Goal: Task Accomplishment & Management: Use online tool/utility

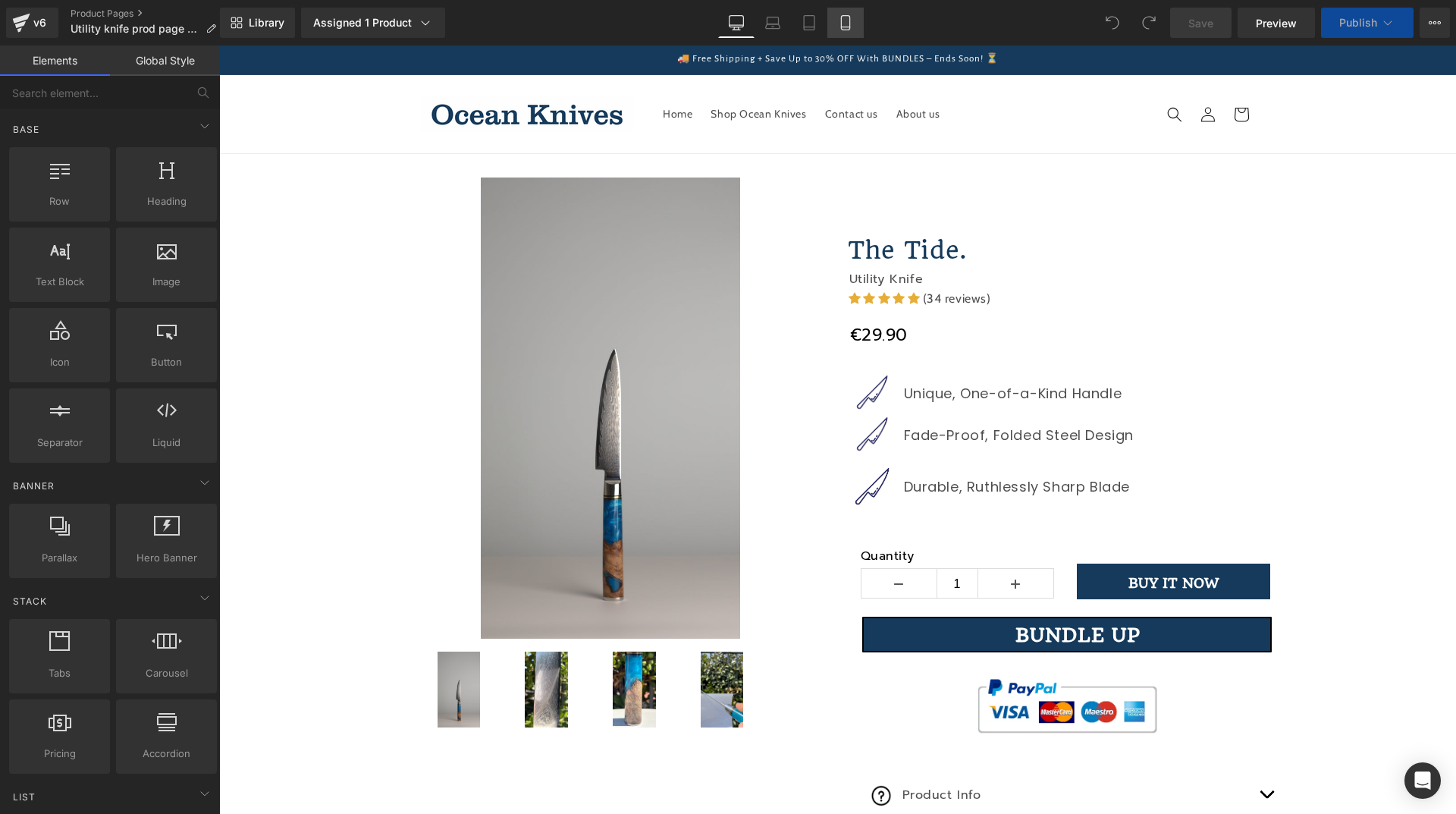
click at [837, 24] on link "Mobile" at bounding box center [845, 22] width 36 height 30
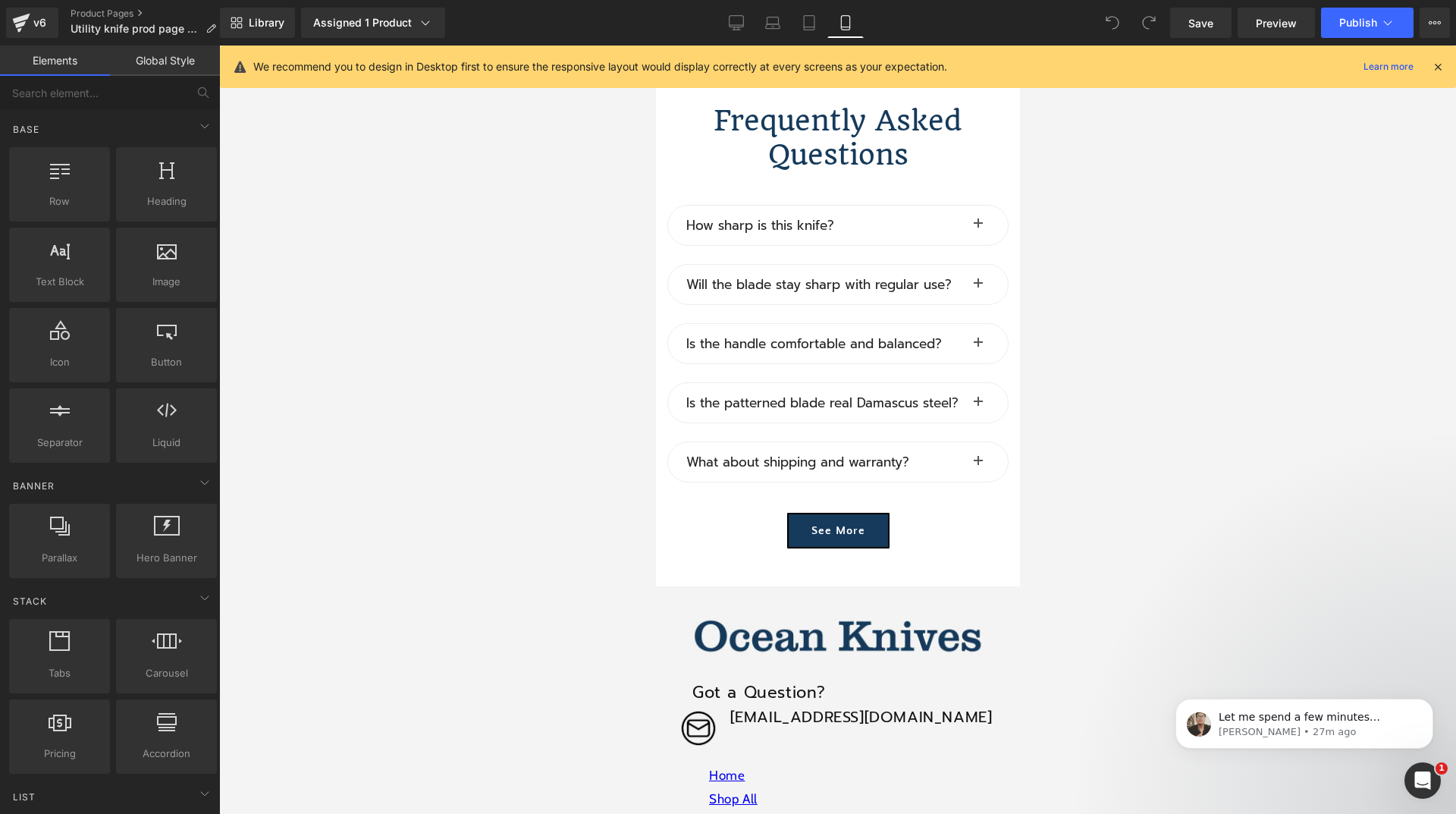
scroll to position [10769, 0]
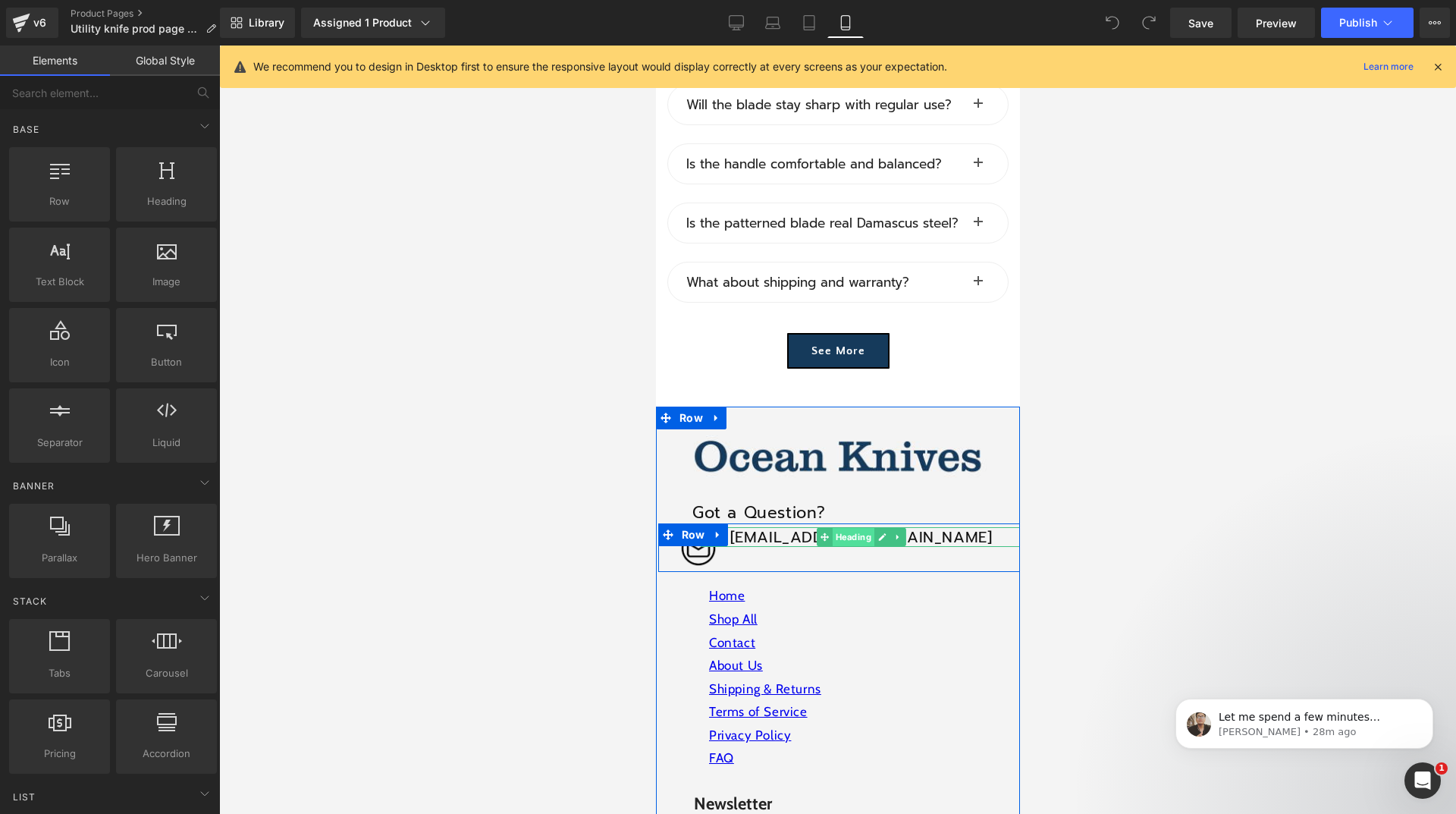
drag, startPoint x: 1016, startPoint y: 327, endPoint x: 836, endPoint y: 457, distance: 222.0
click at [836, 528] on span "Heading" at bounding box center [852, 537] width 42 height 18
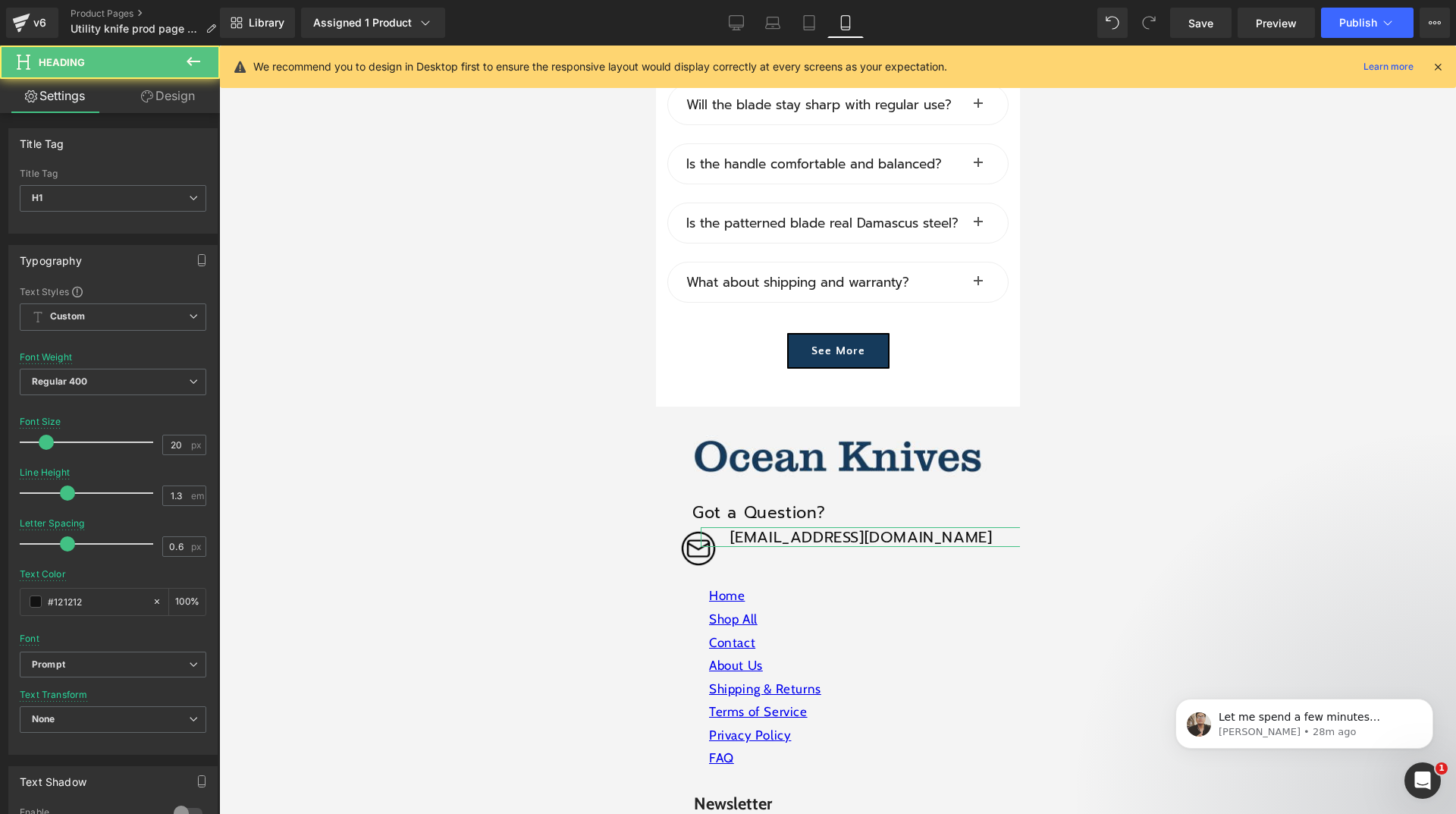
click at [167, 97] on link "Design" at bounding box center [167, 96] width 110 height 34
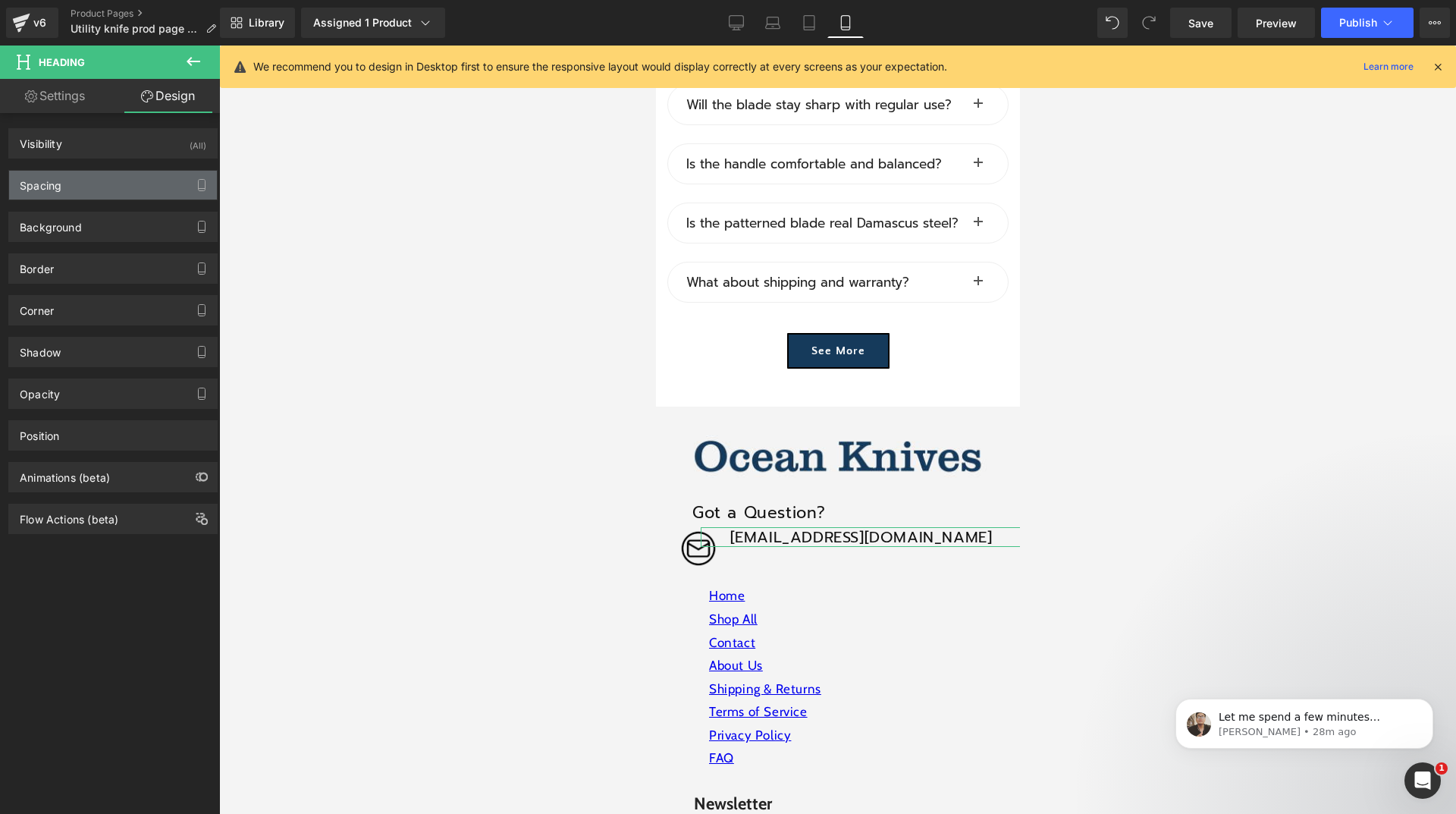
click at [126, 178] on div "Spacing" at bounding box center [113, 185] width 208 height 29
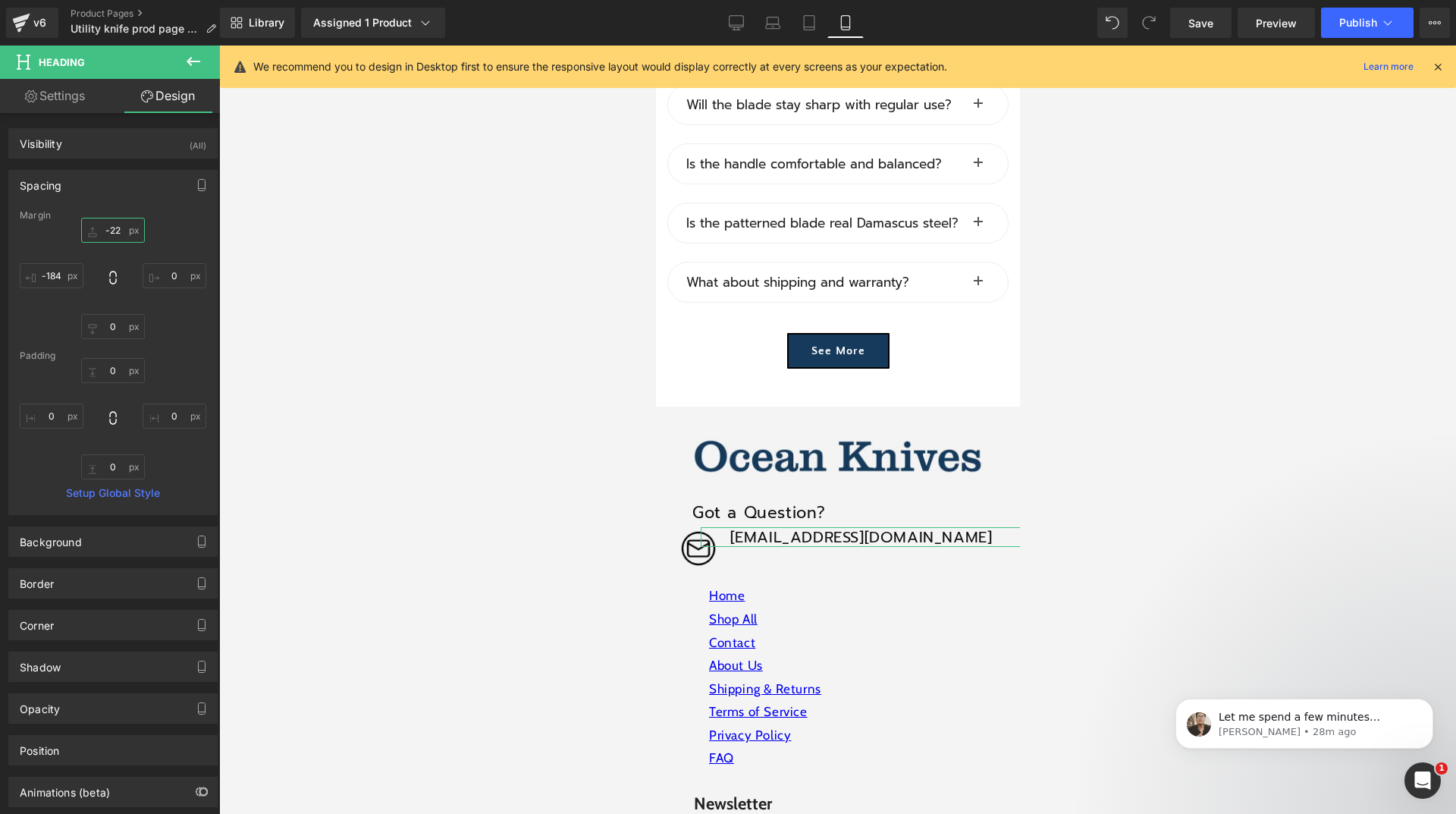
click at [114, 230] on input "text" at bounding box center [113, 230] width 64 height 25
type input "0"
click at [50, 272] on input "text" at bounding box center [52, 275] width 64 height 25
drag, startPoint x: 523, startPoint y: 460, endPoint x: 245, endPoint y: 373, distance: 291.3
click at [521, 460] on div at bounding box center [837, 430] width 1237 height 768
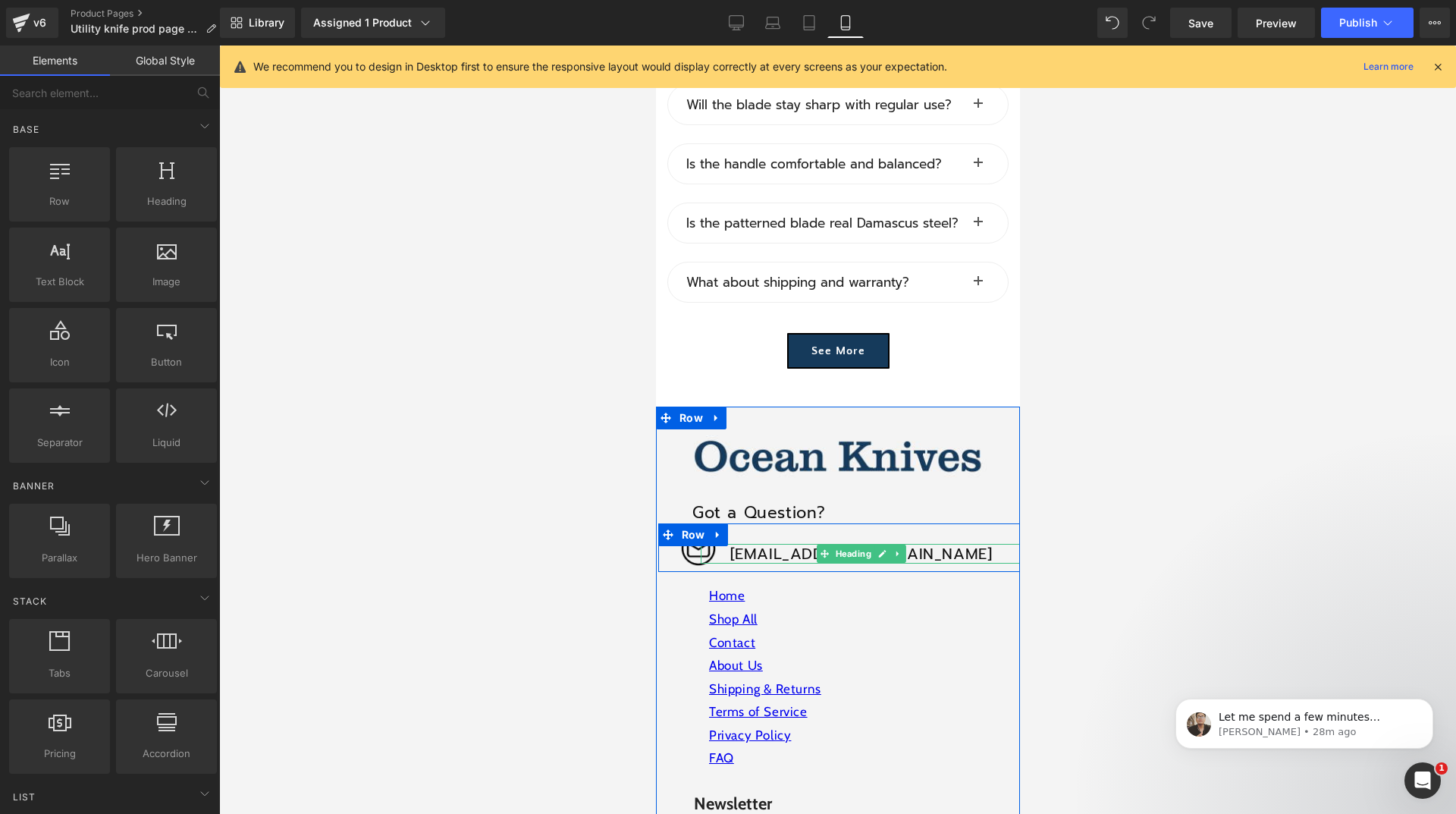
click at [762, 543] on h1 "[EMAIL_ADDRESS][DOMAIN_NAME]" at bounding box center [861, 553] width 322 height 20
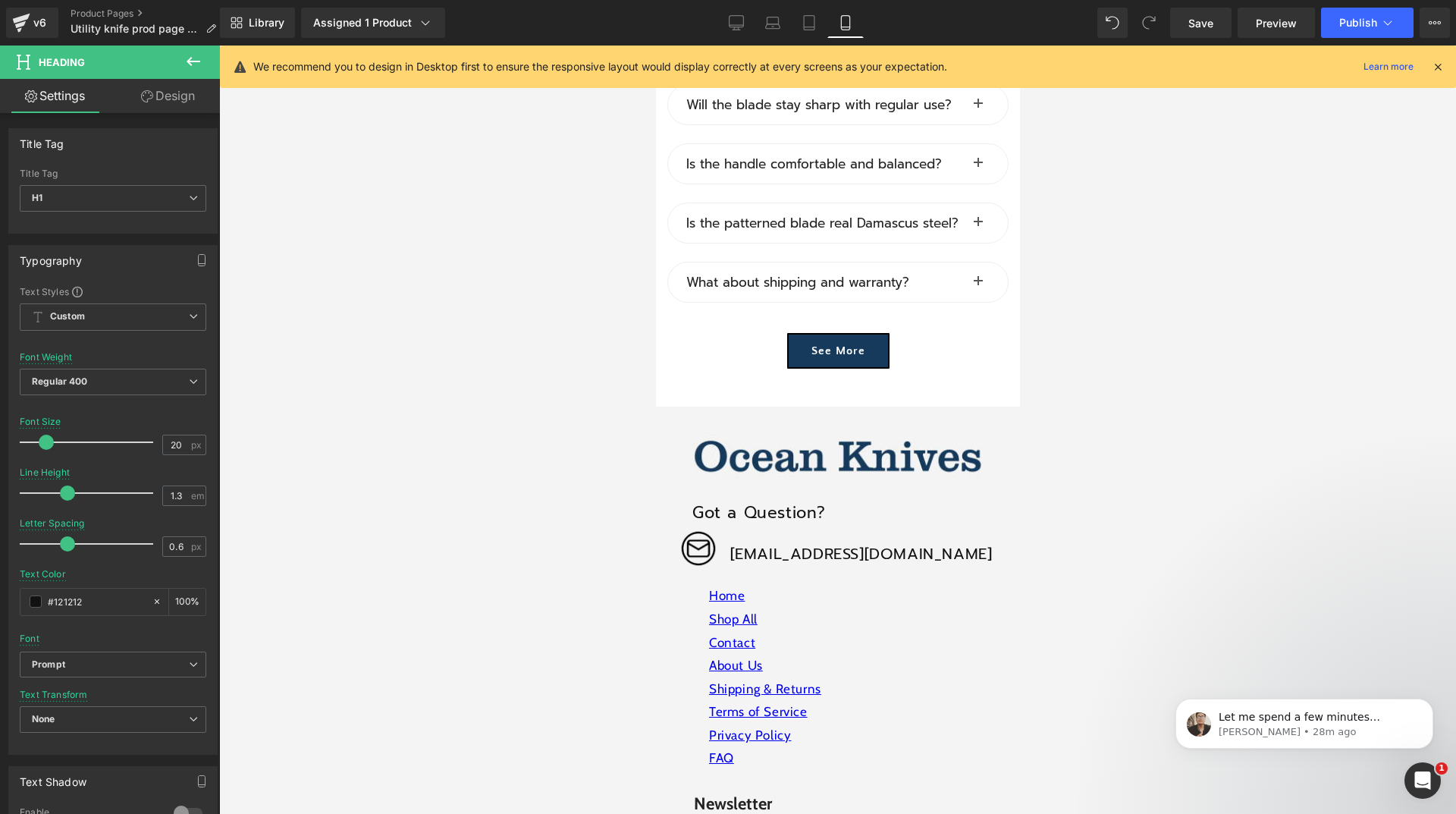
click at [202, 98] on link "Design" at bounding box center [167, 96] width 110 height 34
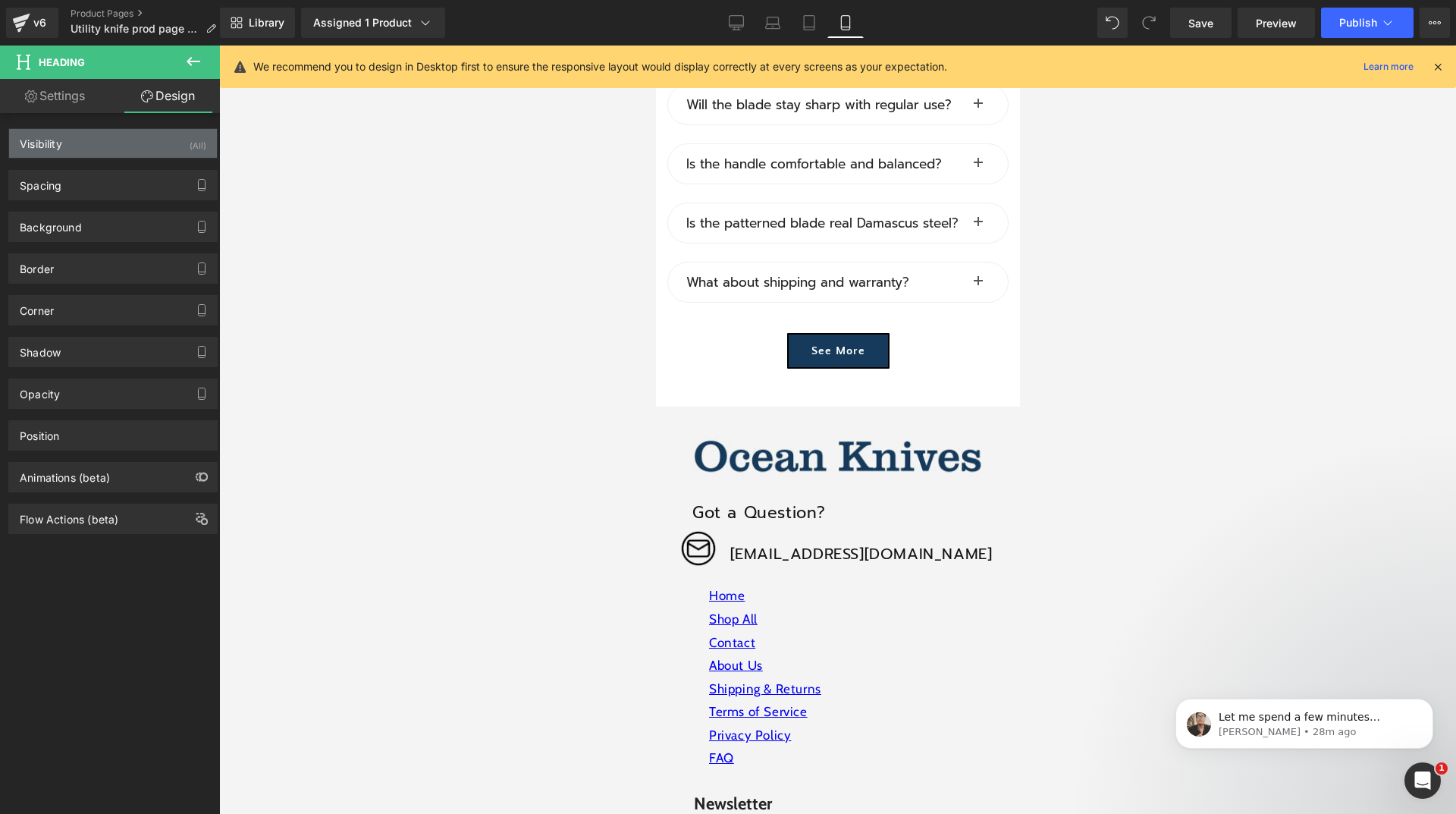
click at [99, 139] on div "Visibility (All)" at bounding box center [113, 143] width 208 height 29
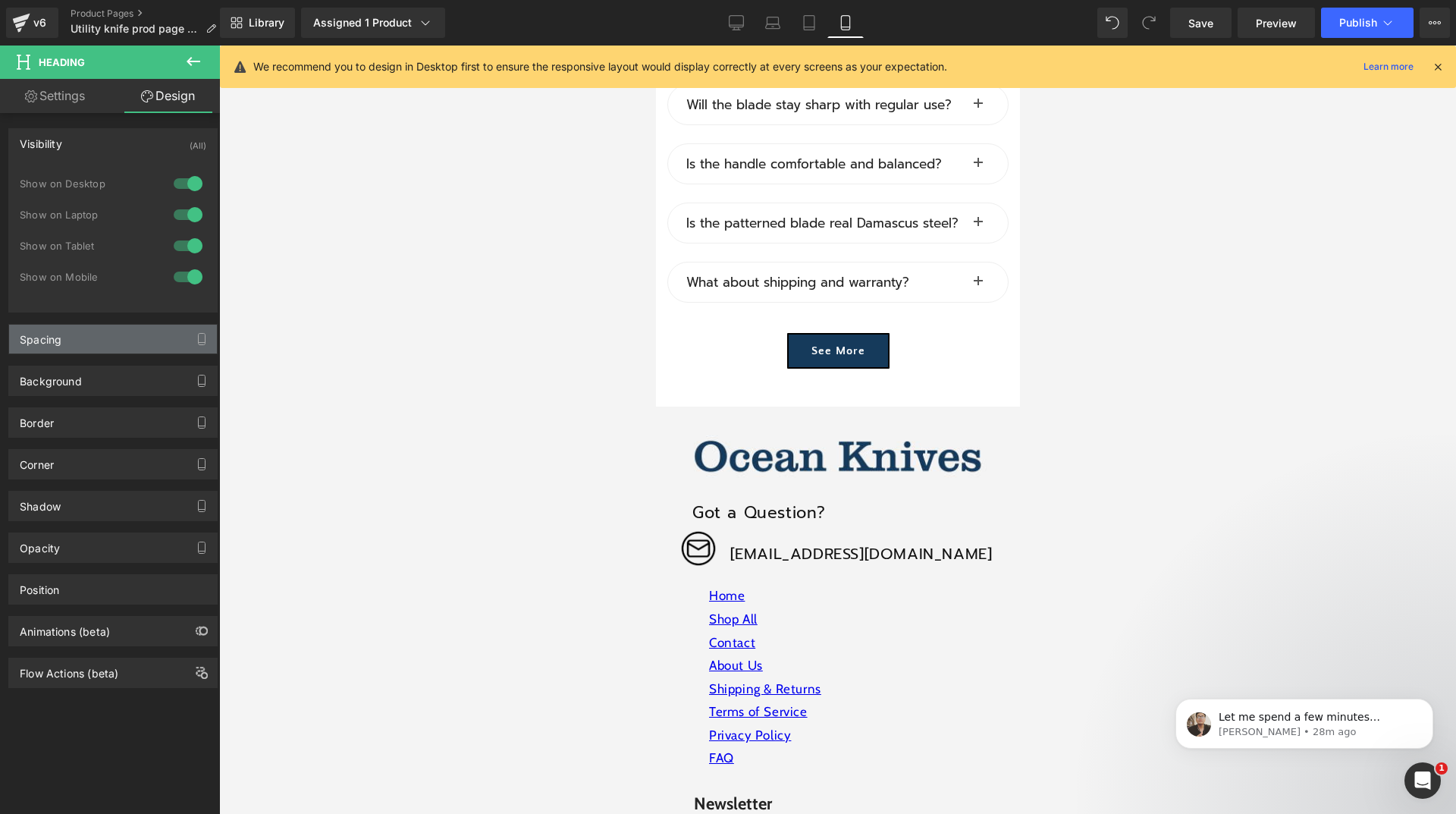
click at [65, 332] on div "Spacing" at bounding box center [113, 339] width 208 height 29
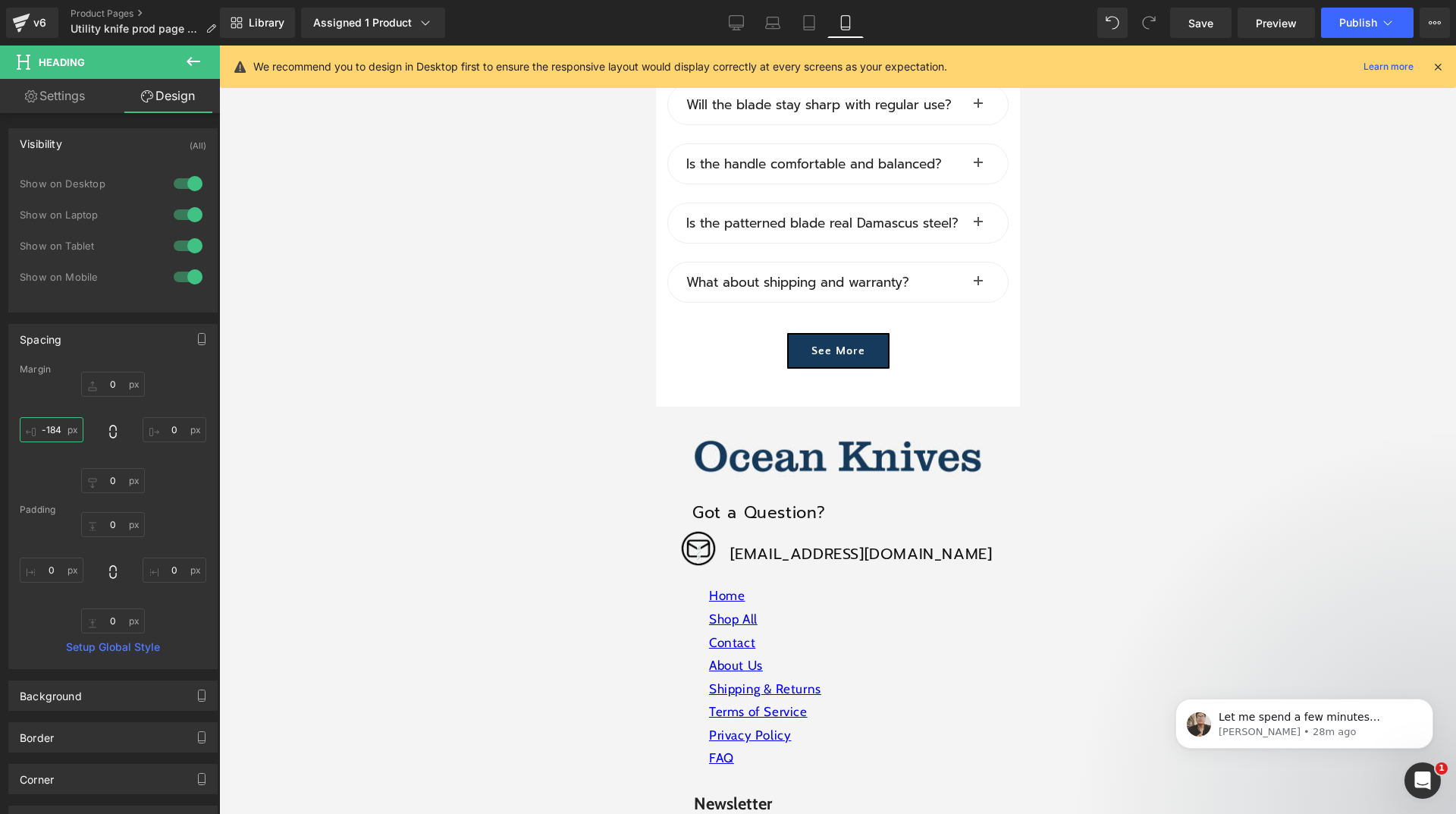
click at [56, 429] on input "text" at bounding box center [52, 429] width 64 height 25
type input "0"
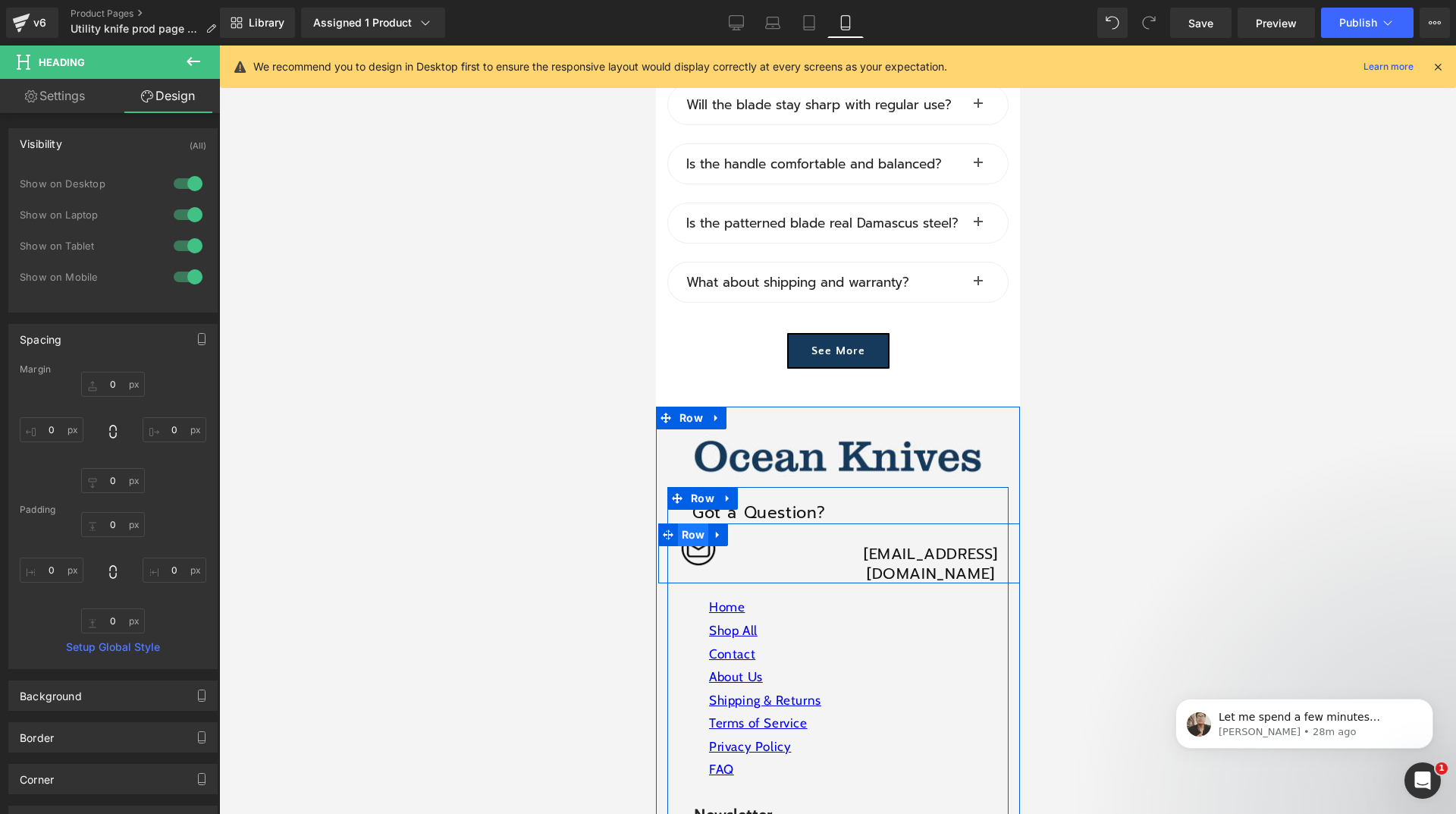
click at [689, 523] on span "Row" at bounding box center [692, 535] width 31 height 22
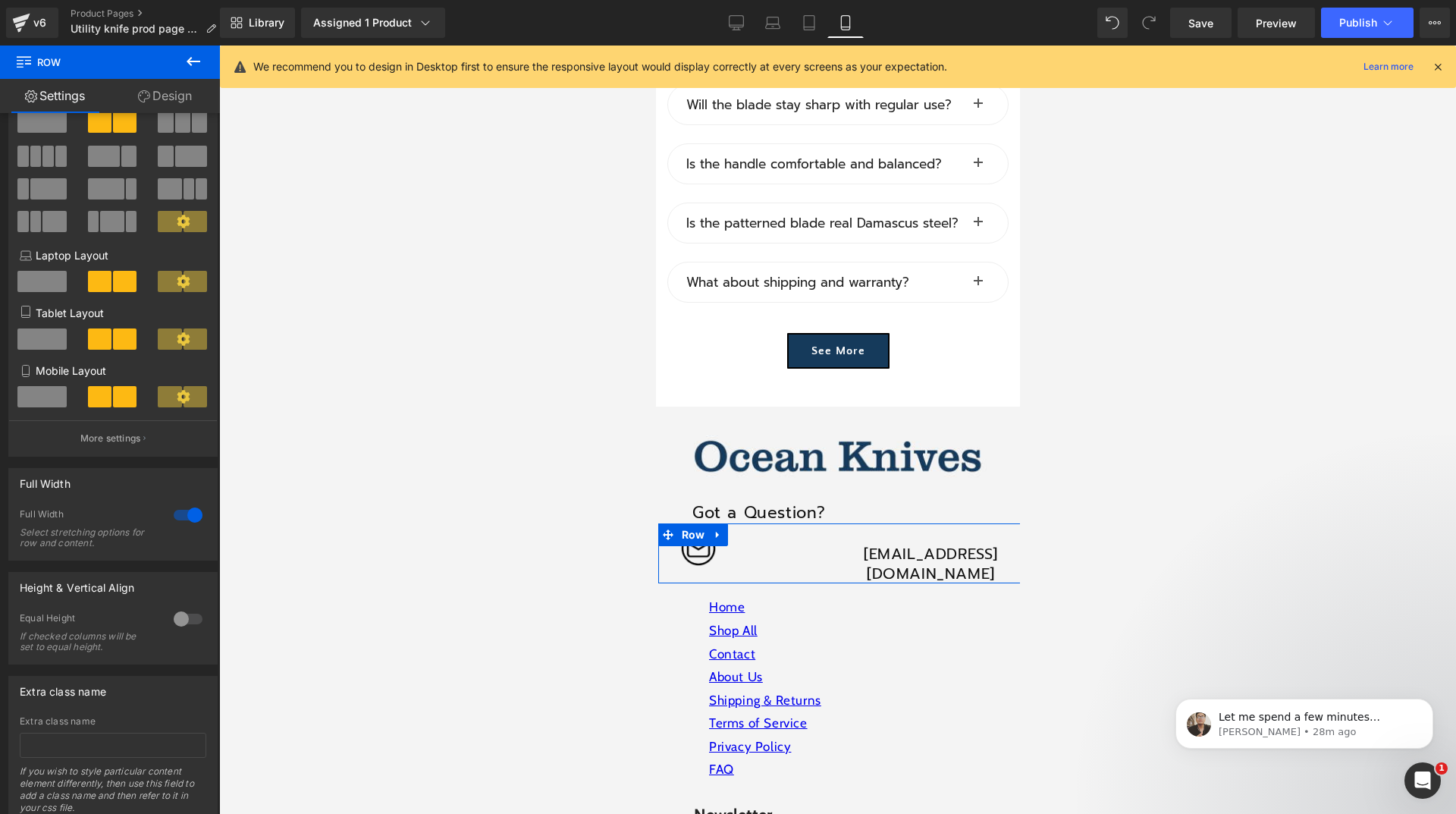
scroll to position [0, 0]
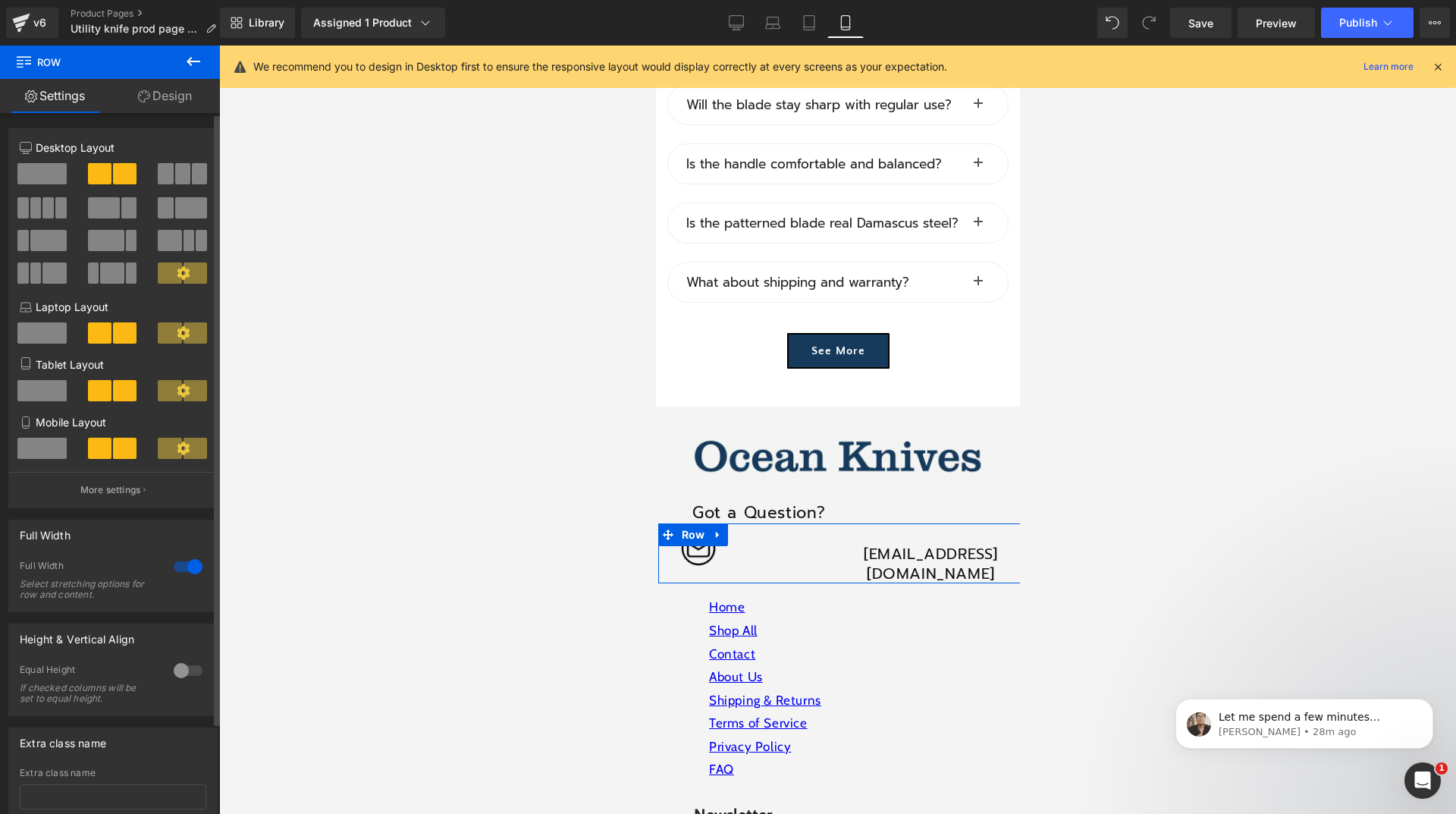
click at [134, 491] on p "More settings" at bounding box center [110, 490] width 61 height 14
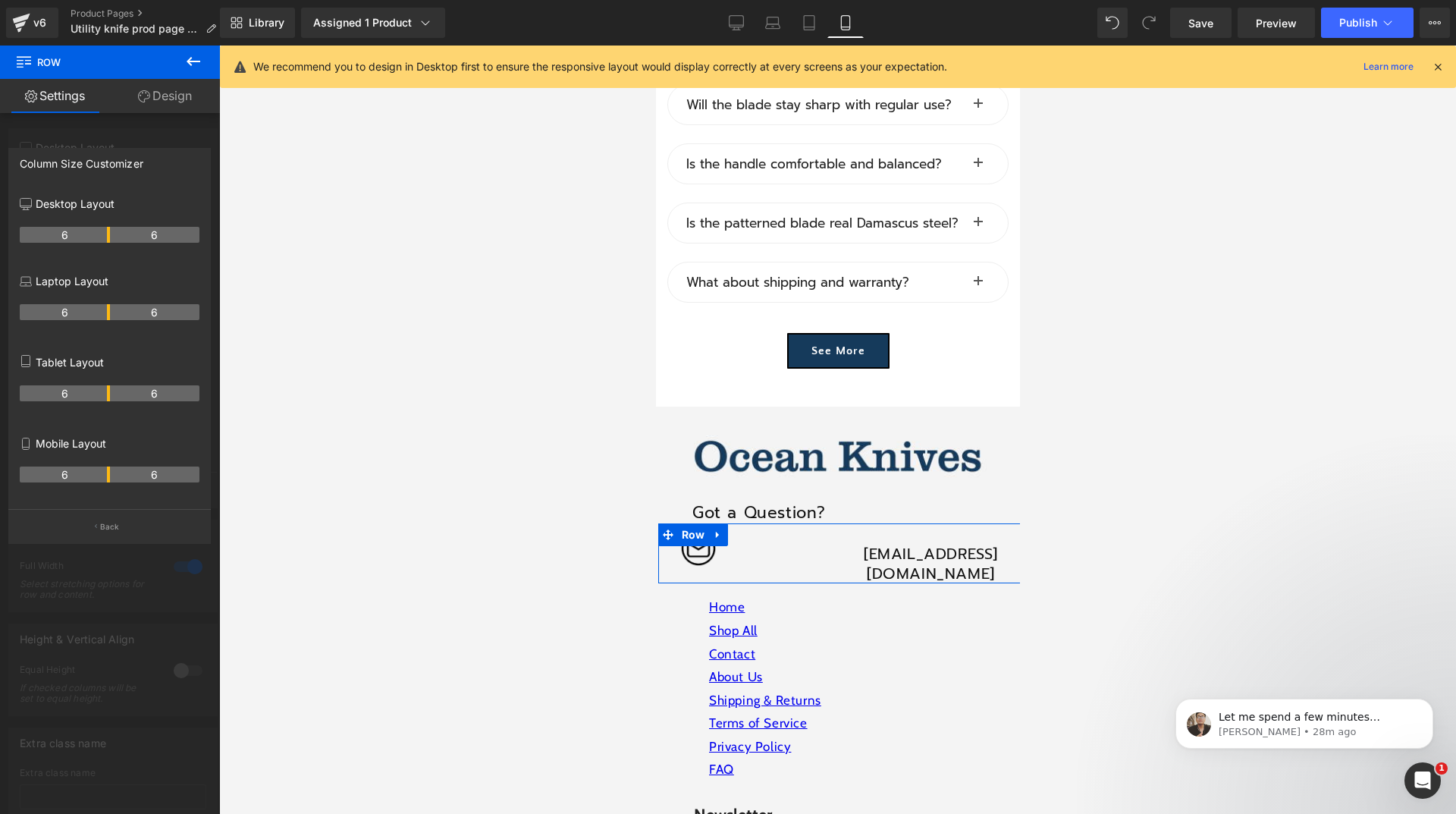
click at [112, 479] on tr "6 6" at bounding box center [110, 475] width 180 height 16
drag, startPoint x: 431, startPoint y: 368, endPoint x: 446, endPoint y: 374, distance: 16.2
click at [435, 369] on div at bounding box center [837, 430] width 1237 height 768
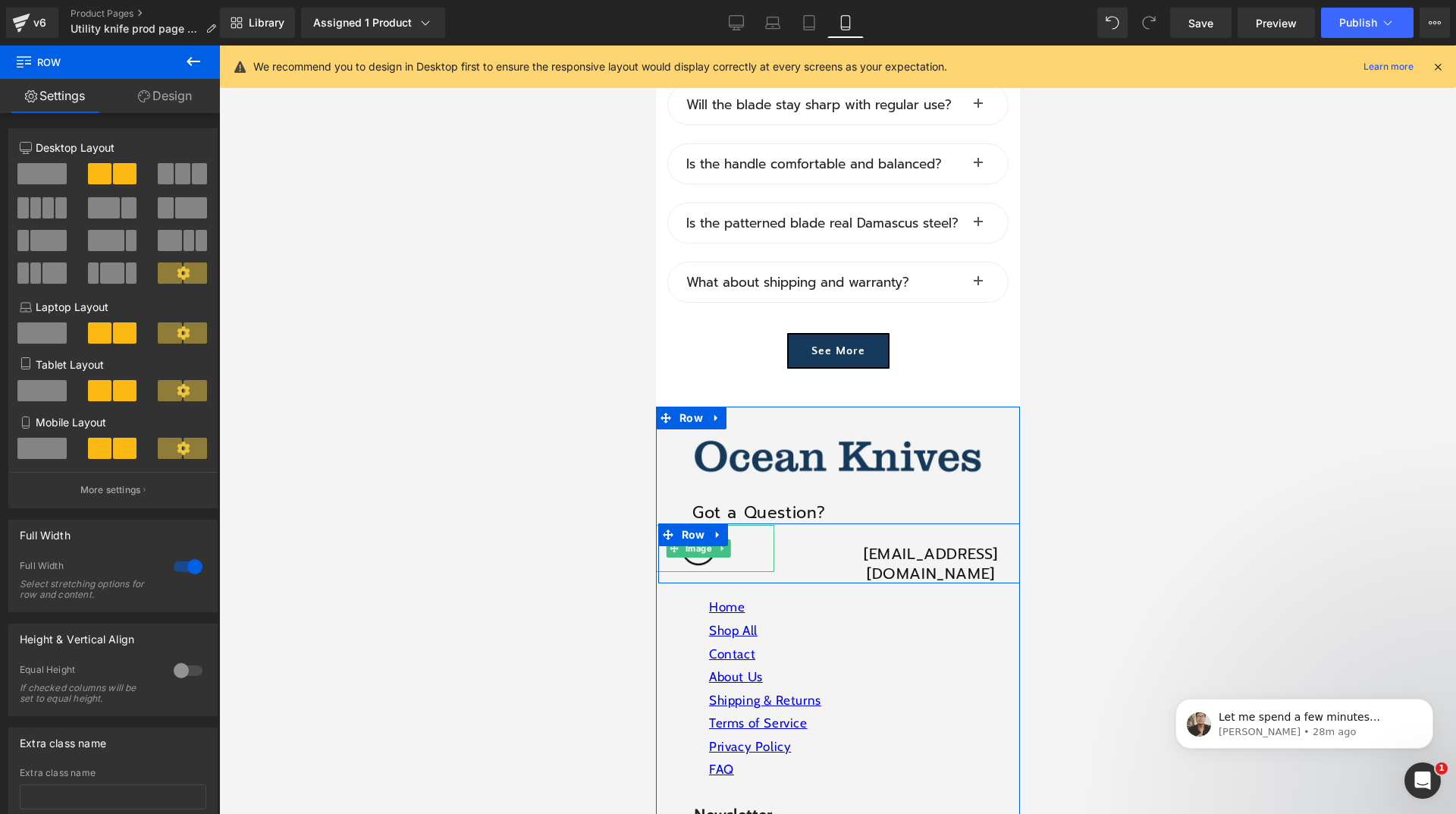
click at [734, 525] on div at bounding box center [698, 548] width 152 height 47
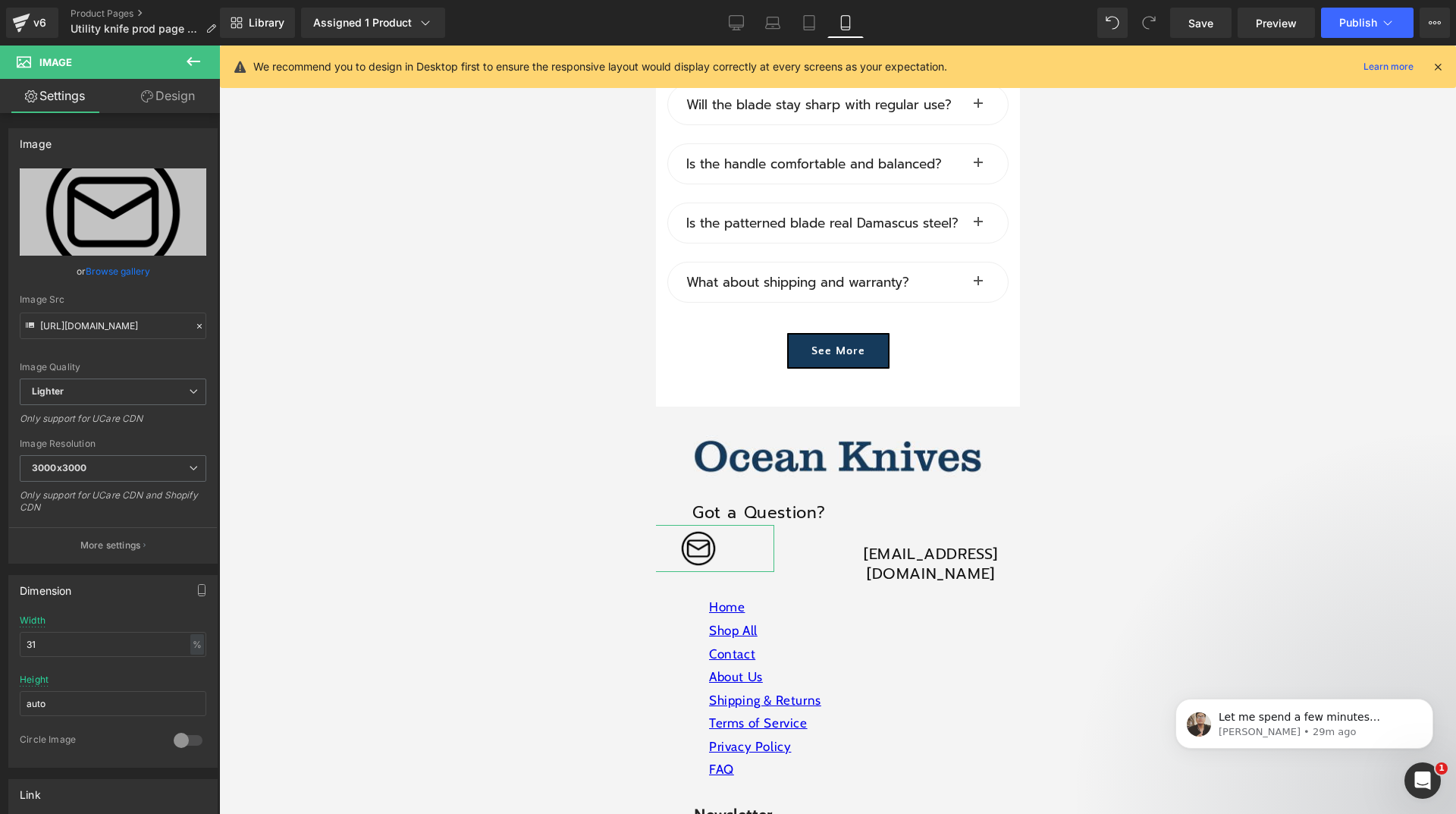
click at [167, 99] on link "Design" at bounding box center [167, 96] width 110 height 34
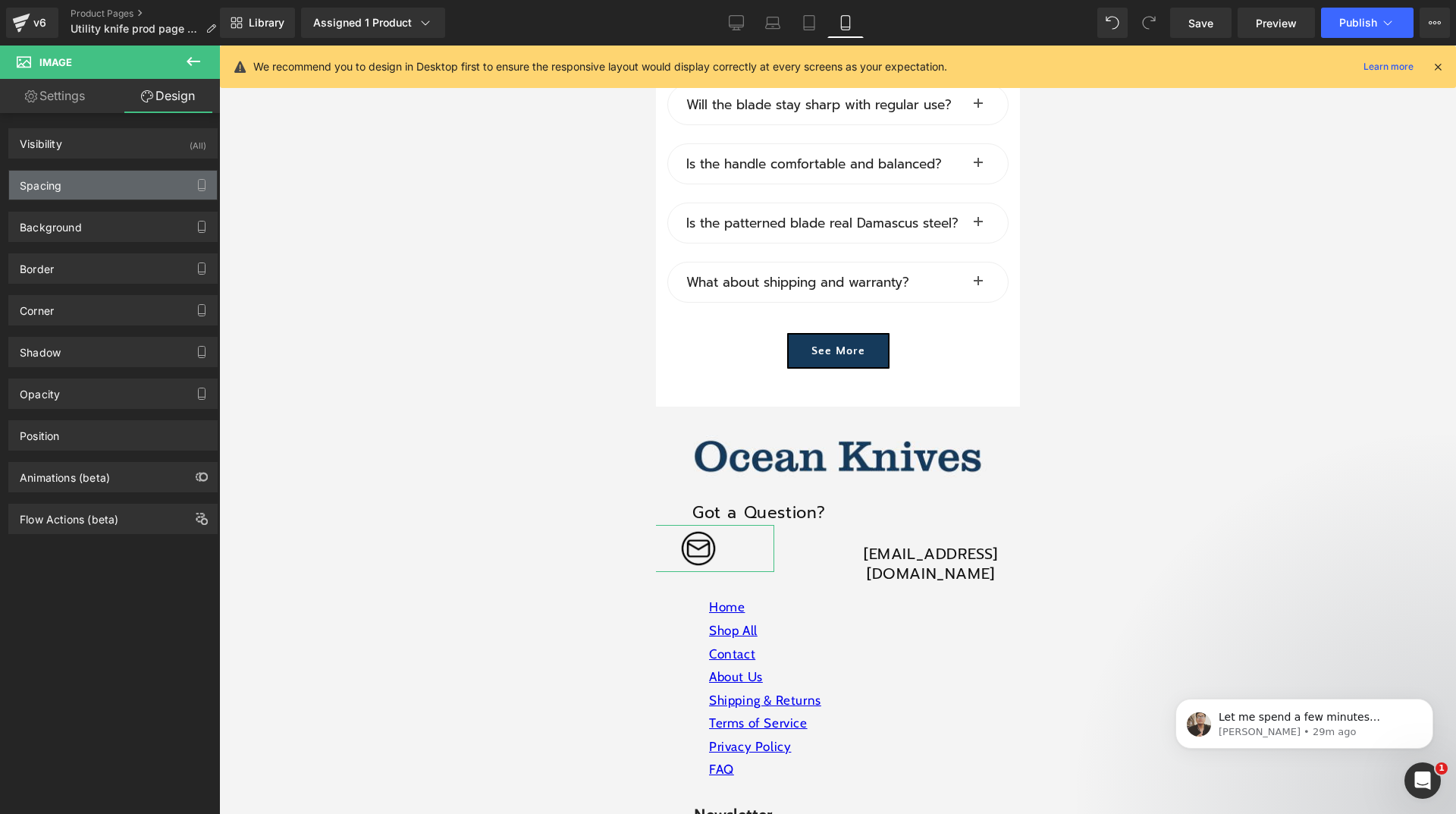
click at [112, 190] on div "Spacing" at bounding box center [113, 185] width 208 height 29
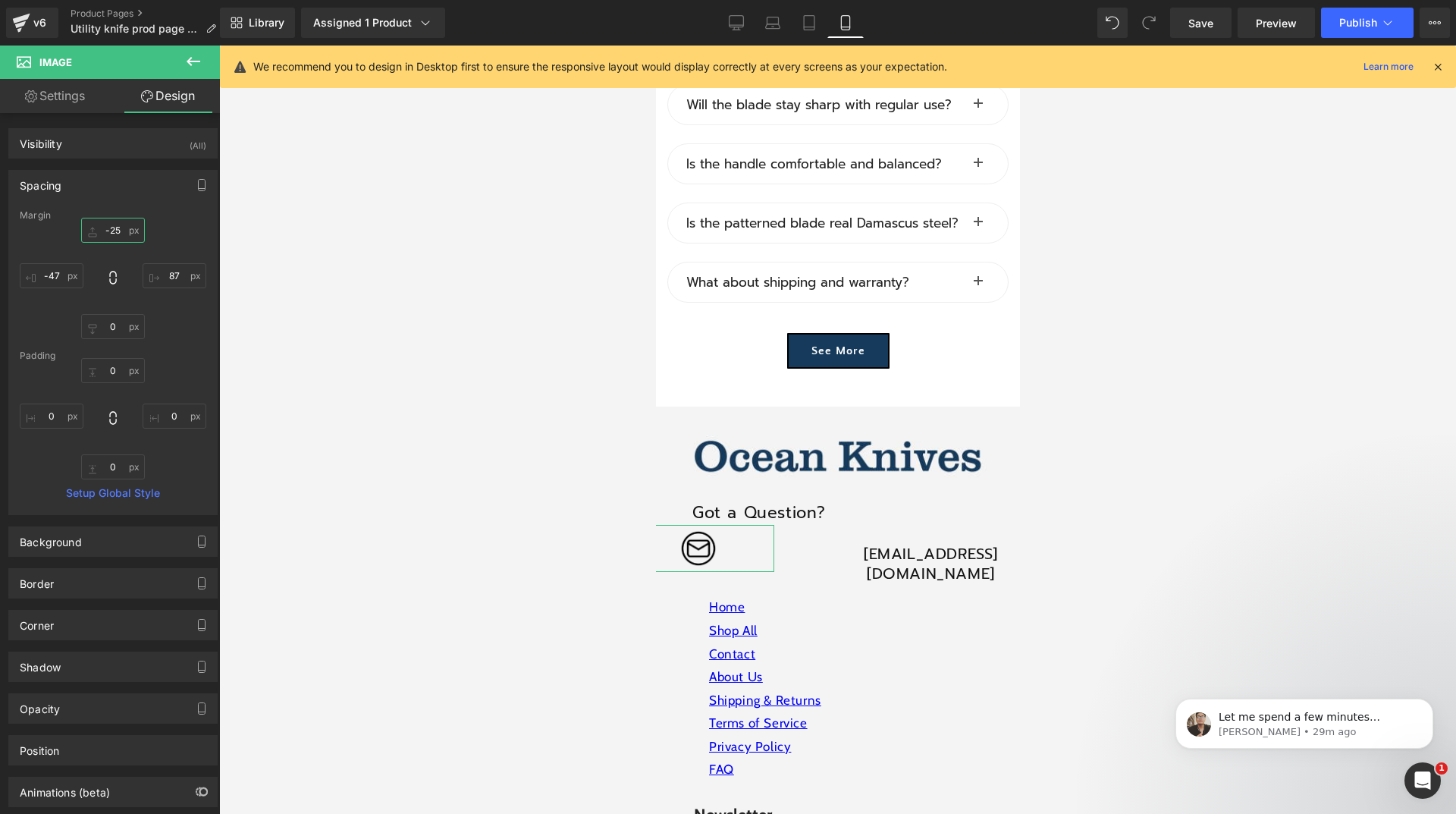
click at [110, 231] on input "text" at bounding box center [113, 230] width 64 height 25
type input "0"
click at [166, 277] on input "text" at bounding box center [174, 275] width 64 height 25
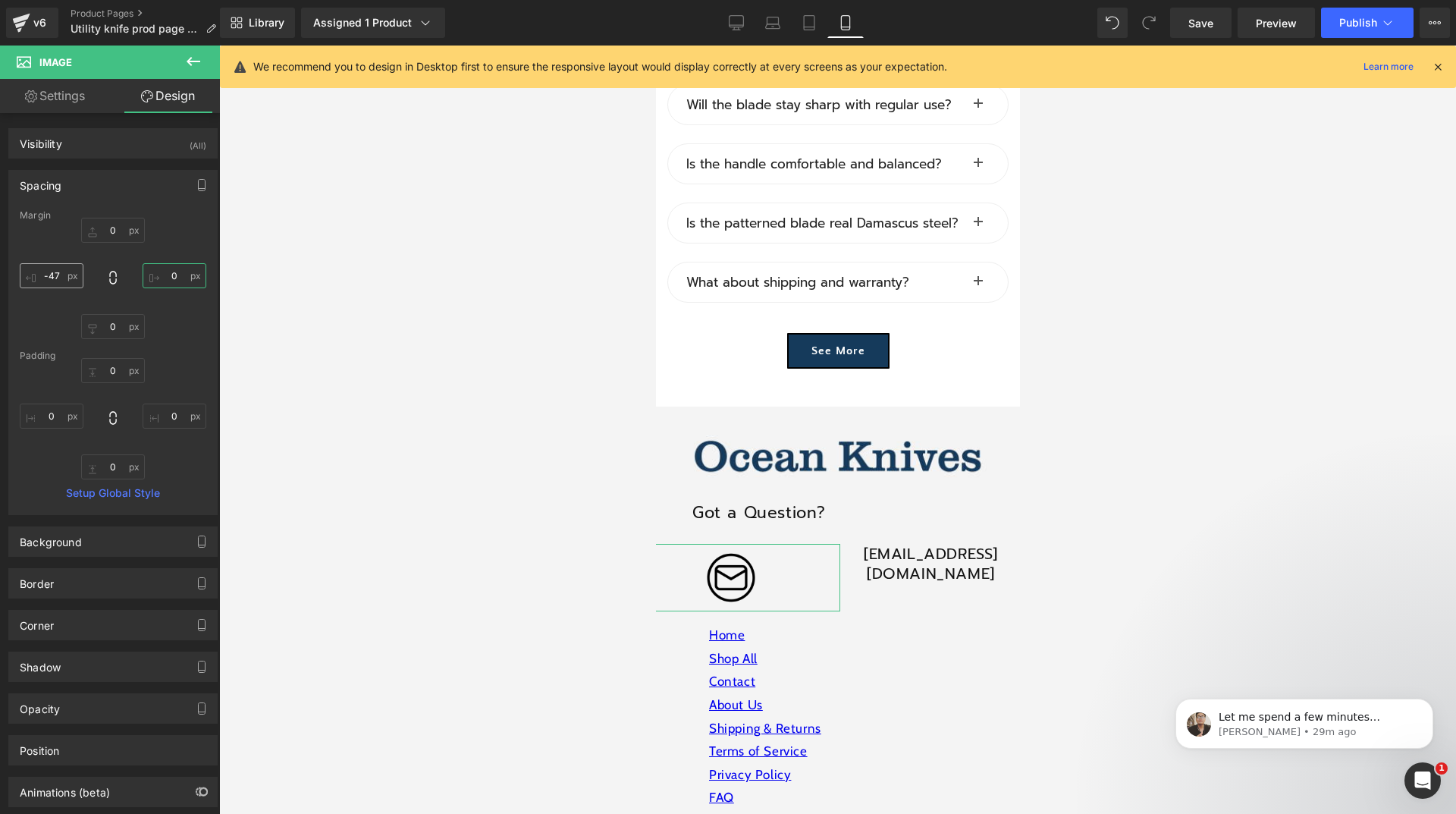
type input "0"
click at [54, 277] on input "text" at bounding box center [52, 275] width 64 height 25
type input "0"
click at [454, 479] on div at bounding box center [837, 430] width 1237 height 768
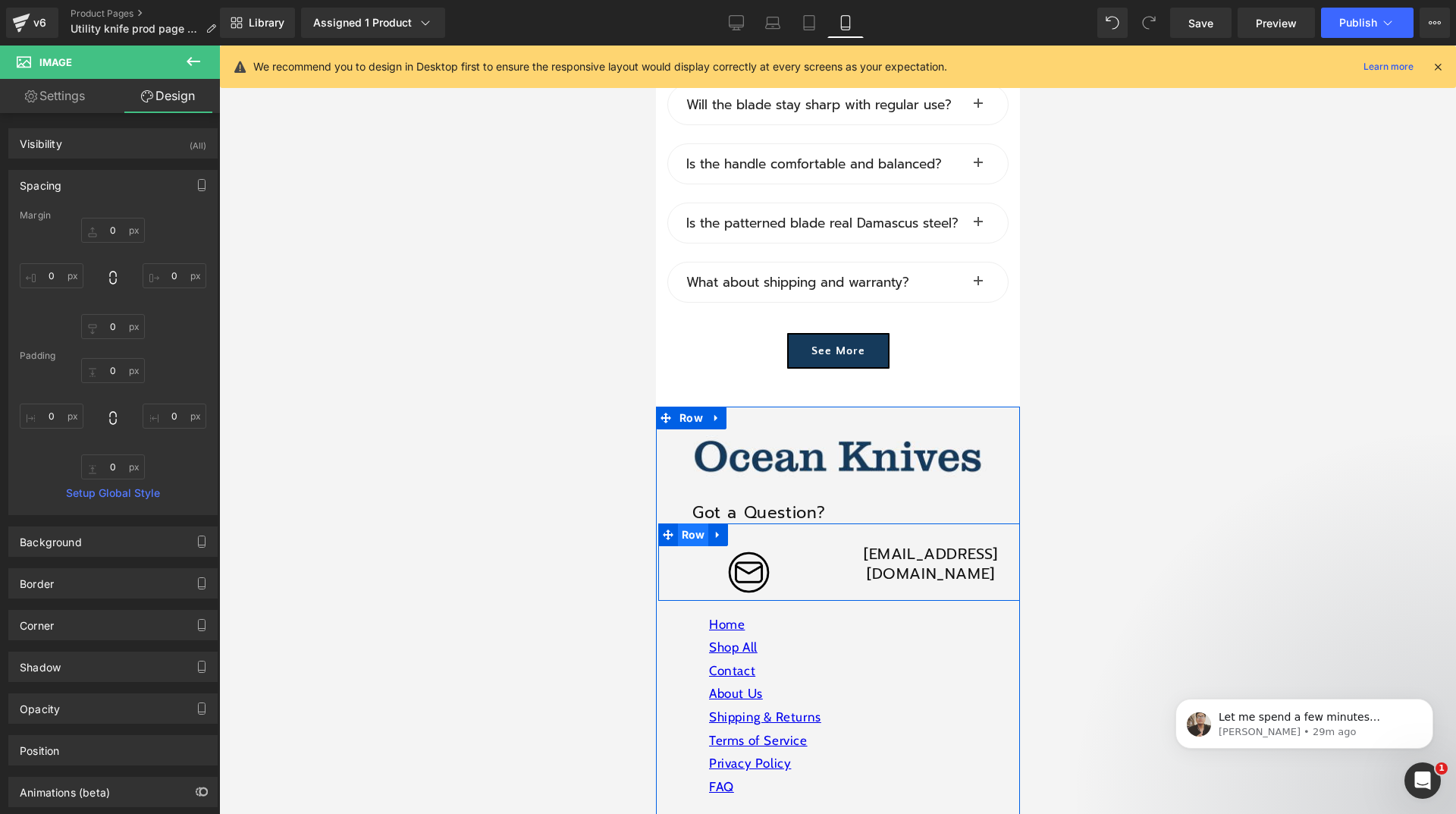
click at [677, 523] on span "Row" at bounding box center [692, 535] width 31 height 22
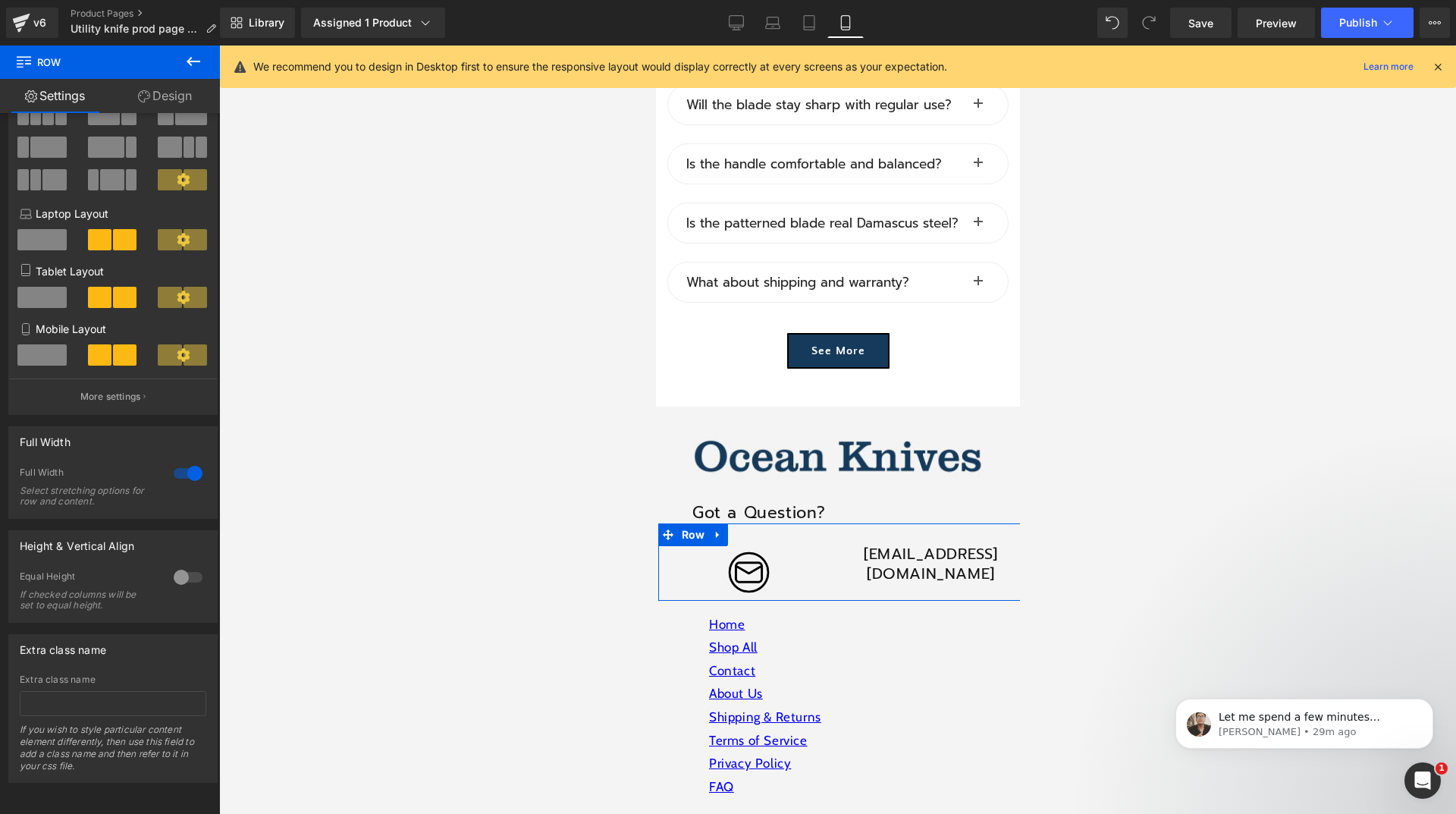
scroll to position [105, 0]
drag, startPoint x: 178, startPoint y: 564, endPoint x: 187, endPoint y: 571, distance: 11.4
click at [178, 565] on div at bounding box center [187, 577] width 36 height 24
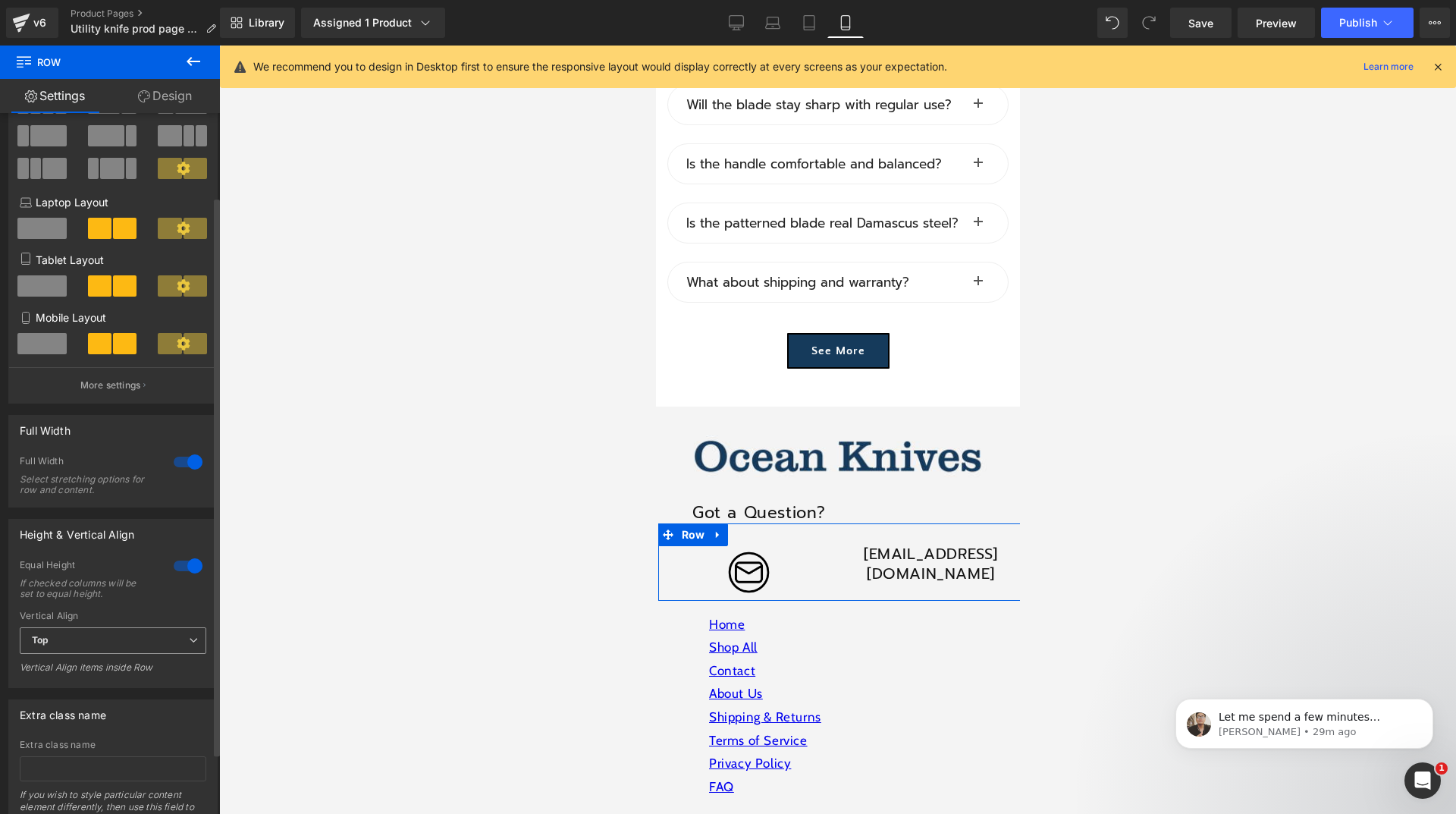
click at [140, 641] on span "Top" at bounding box center [113, 640] width 187 height 26
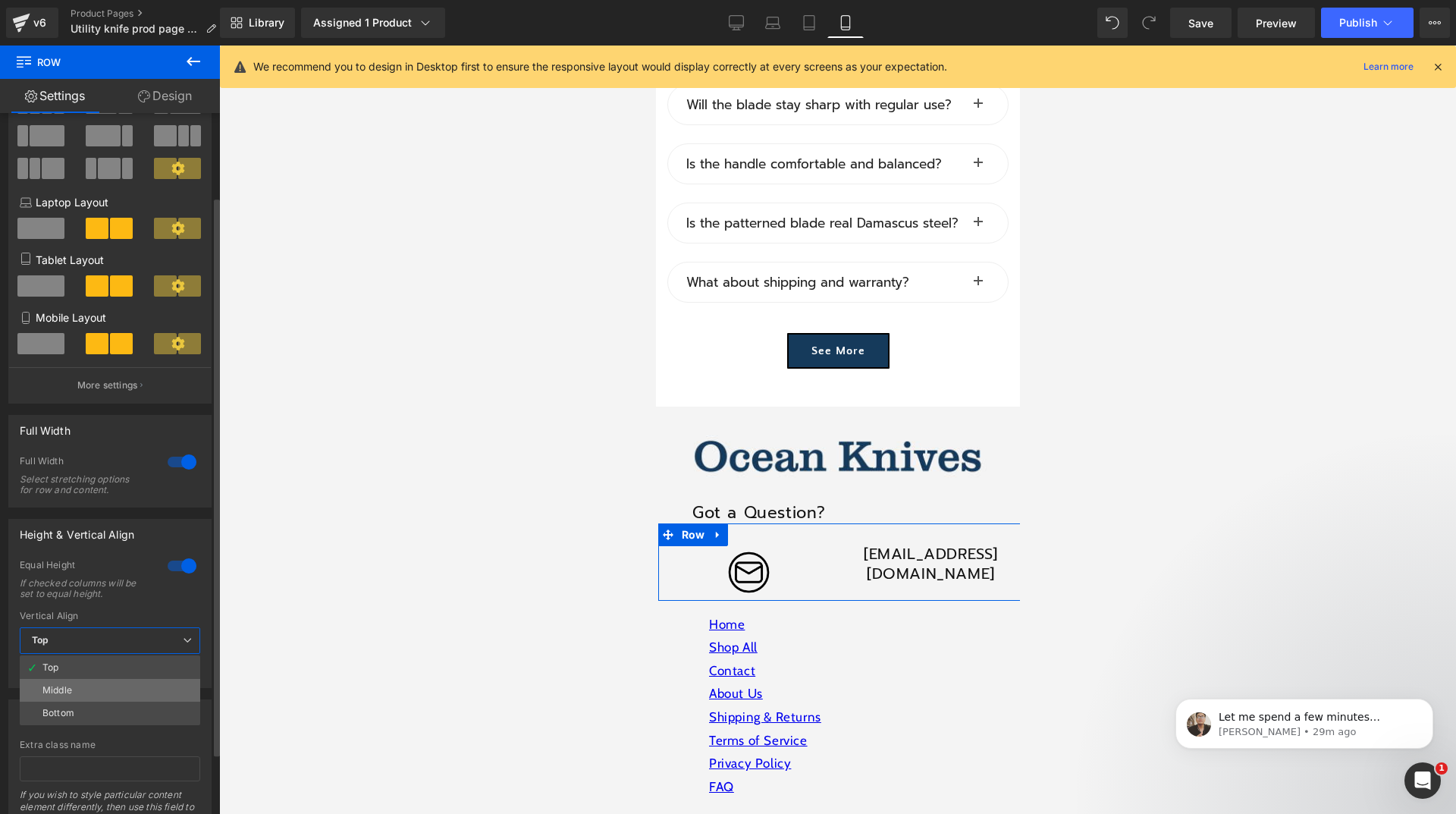
click at [110, 689] on li "Middle" at bounding box center [110, 690] width 181 height 22
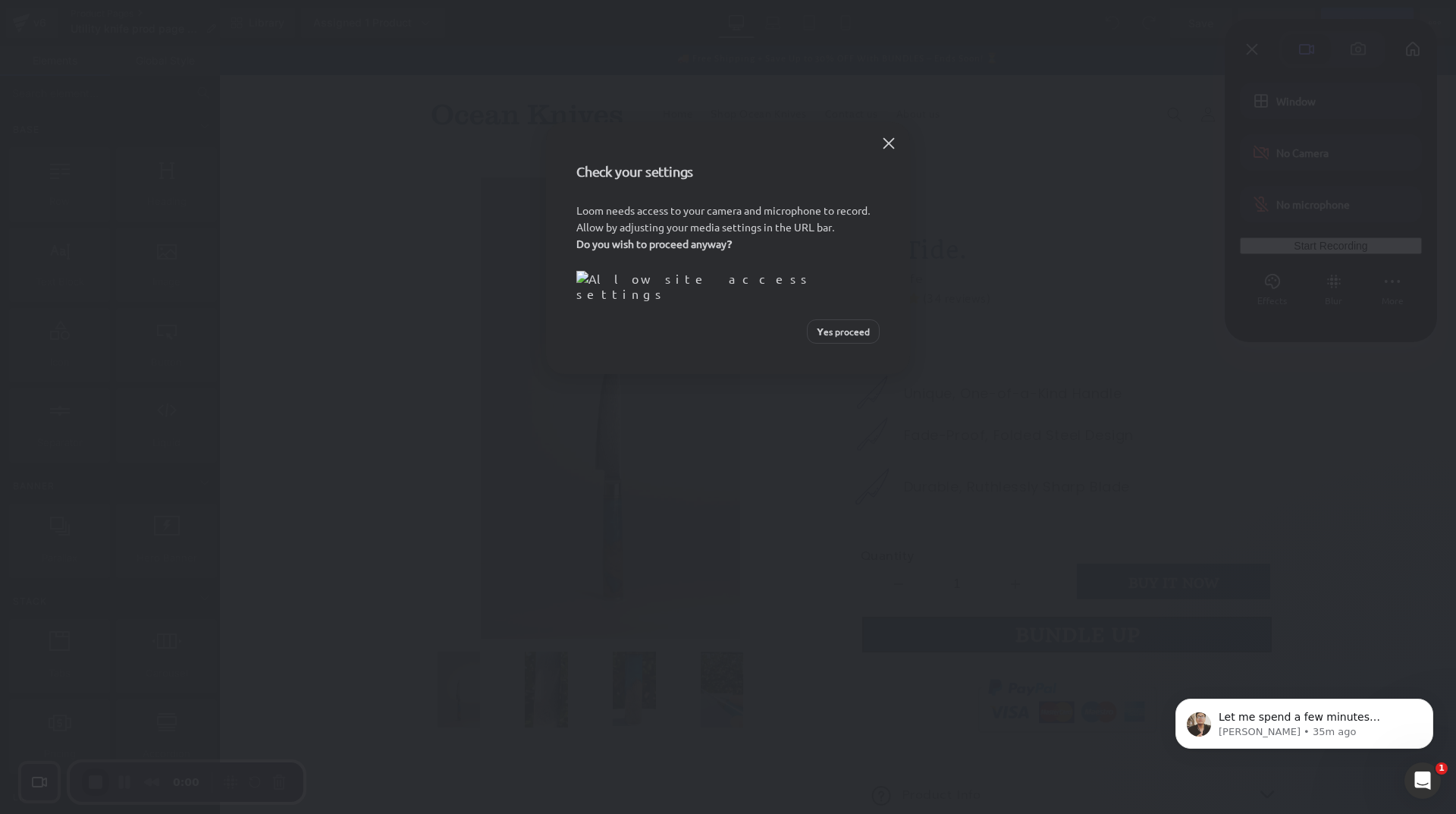
click at [835, 343] on button "Yes proceed" at bounding box center [843, 331] width 73 height 24
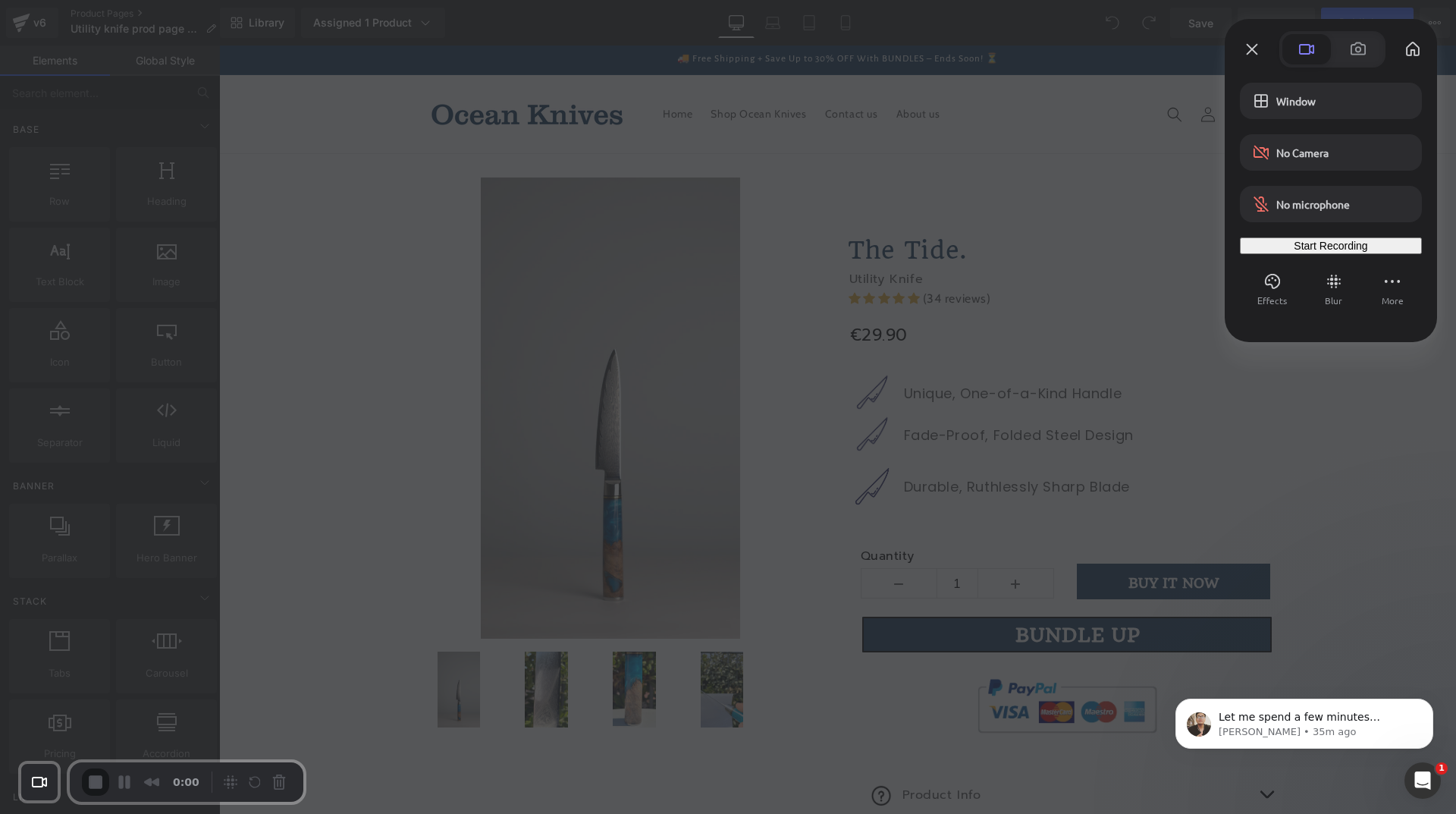
click at [1292, 246] on div "Start Recording" at bounding box center [1331, 245] width 170 height 12
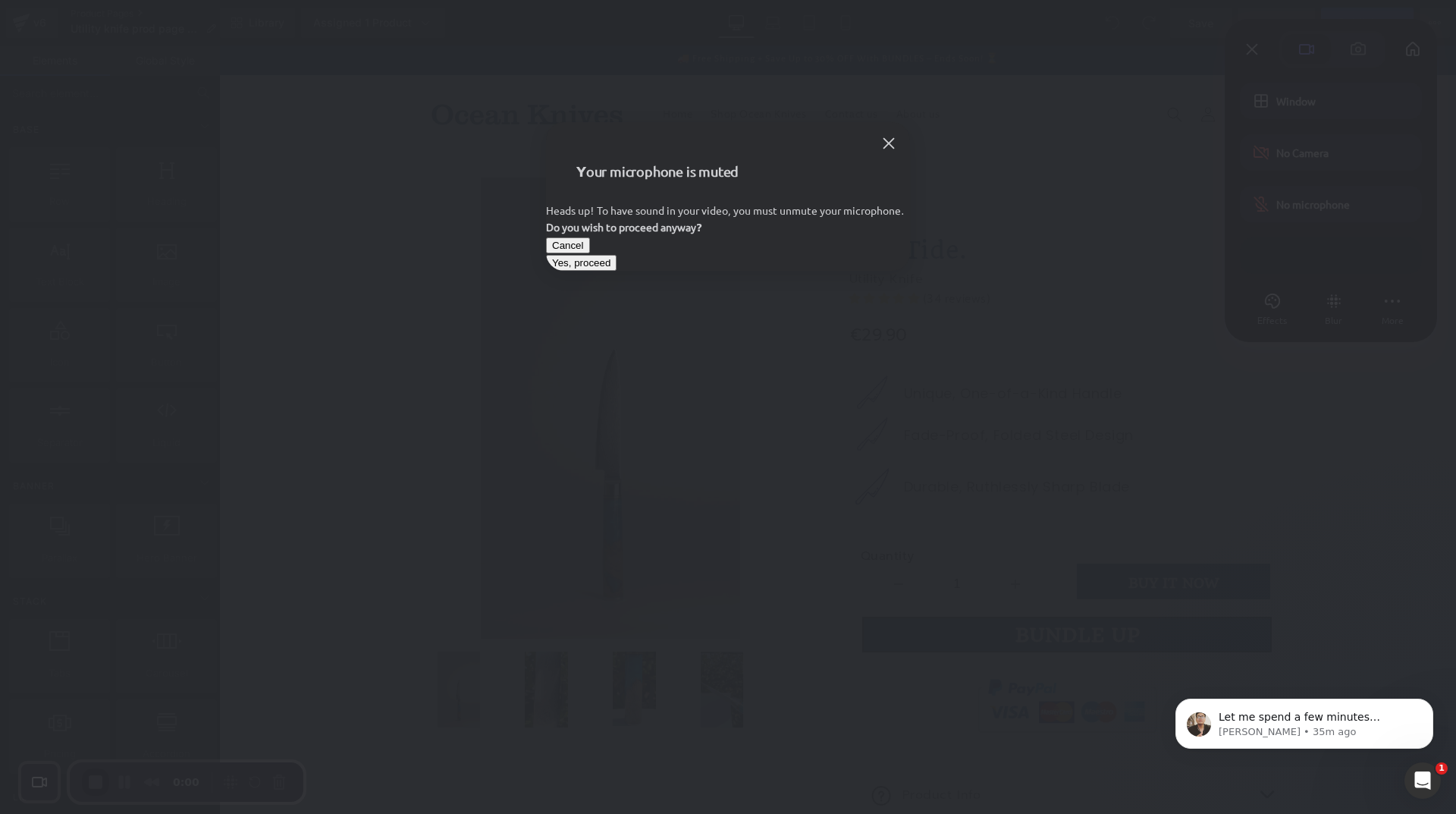
click at [611, 268] on span "Yes, proceed" at bounding box center [581, 263] width 58 height 11
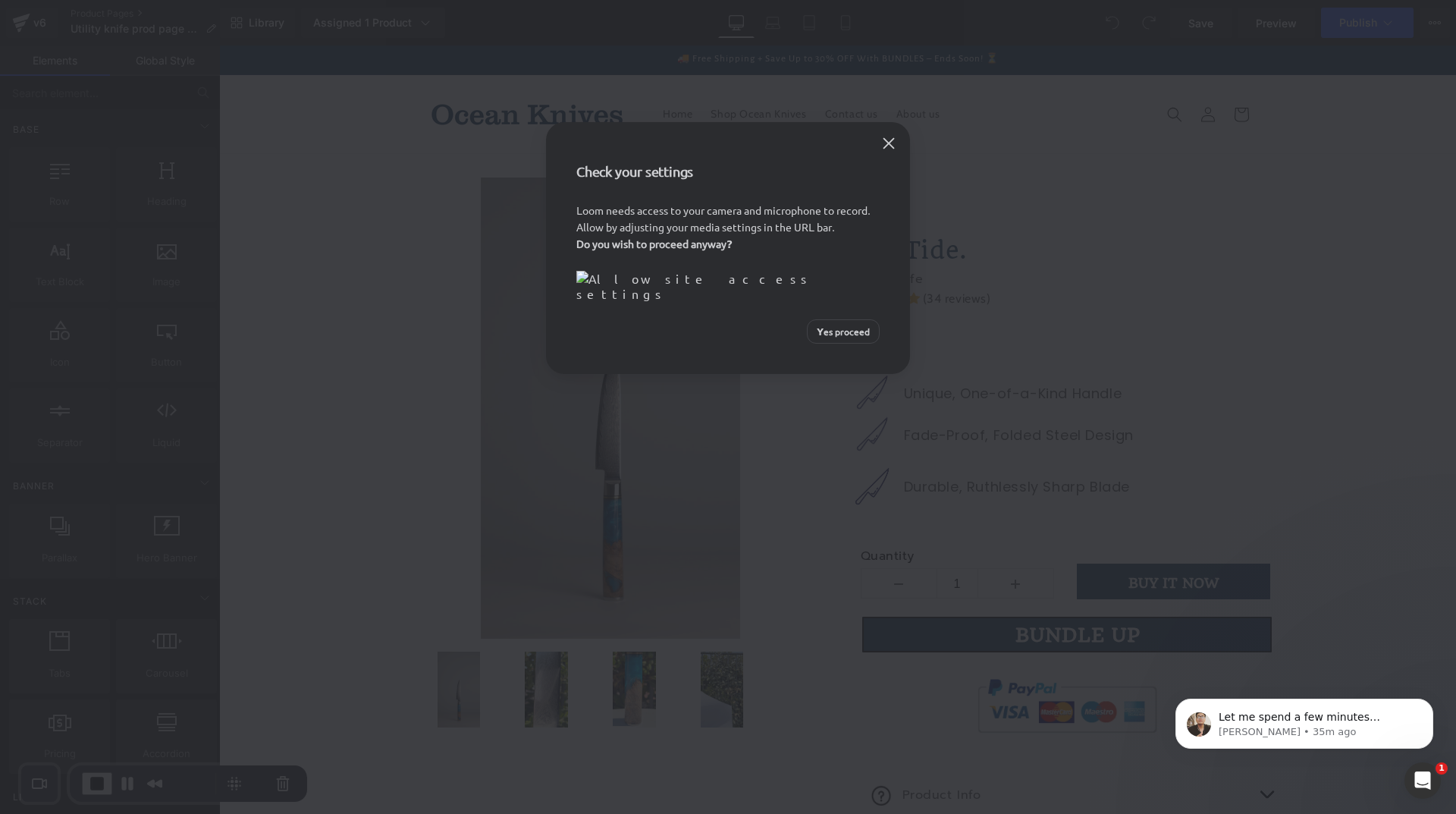
click at [837, 339] on span "Yes proceed" at bounding box center [844, 331] width 53 height 14
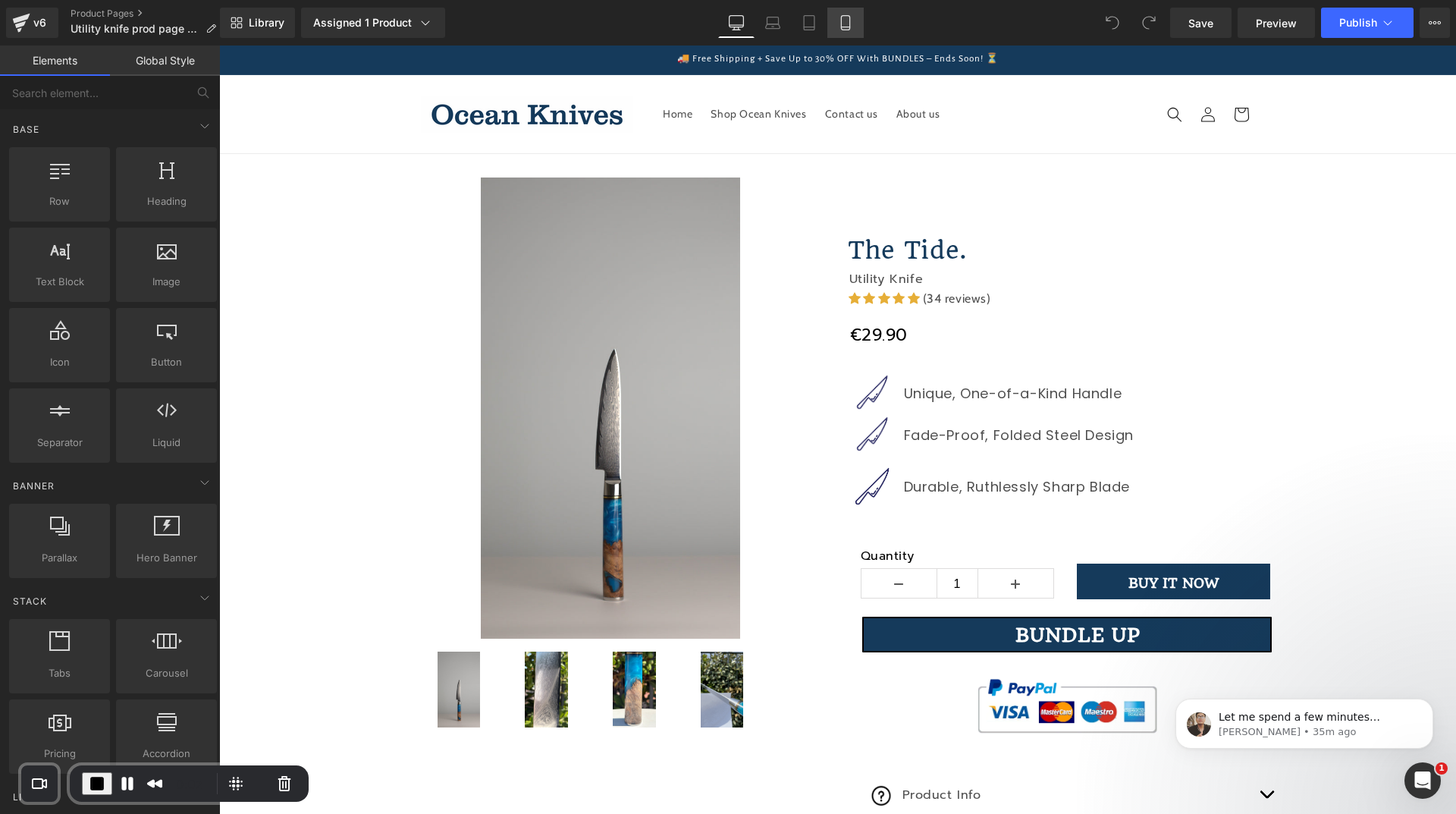
click at [849, 26] on icon at bounding box center [845, 23] width 8 height 14
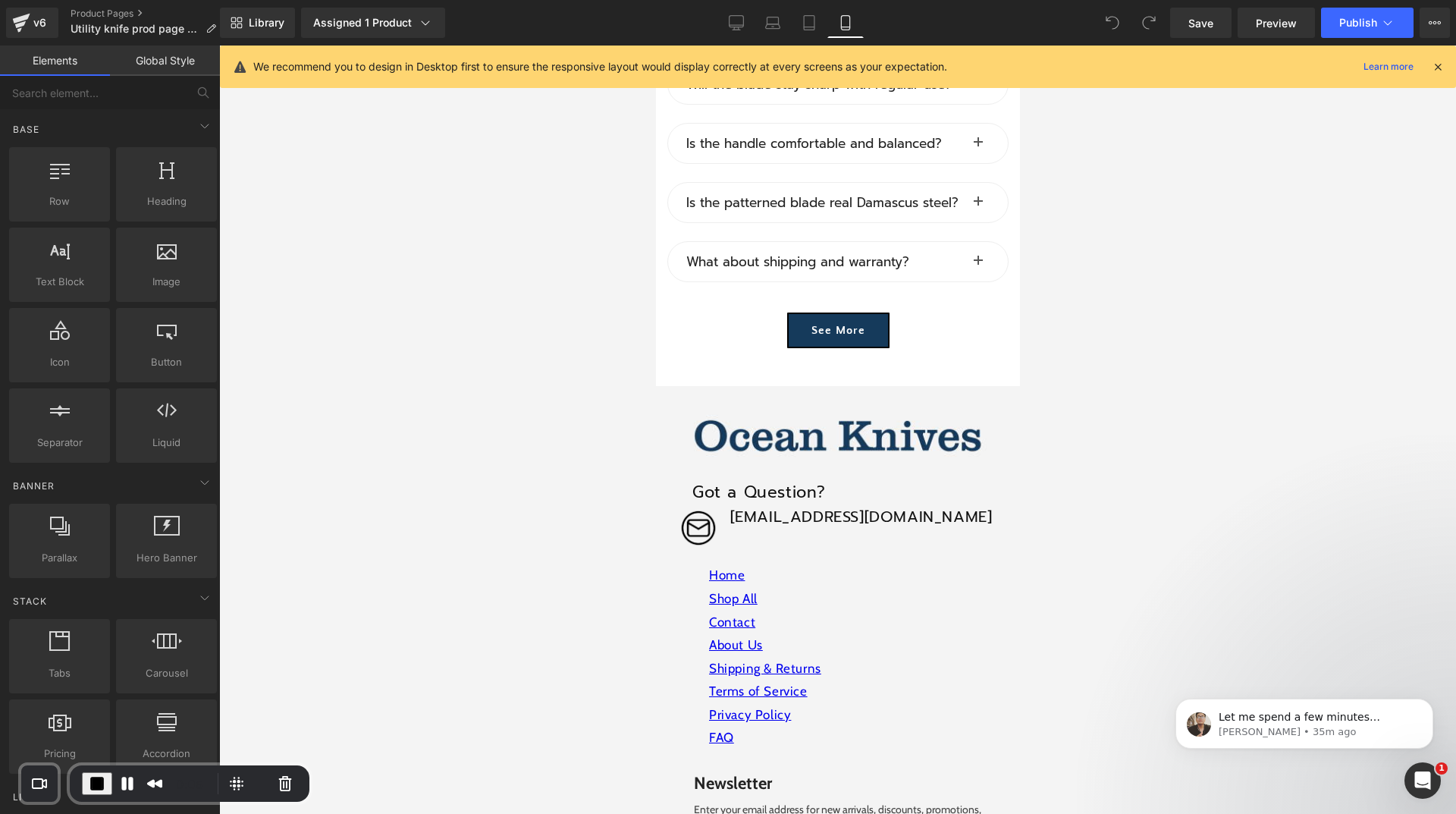
scroll to position [10779, 0]
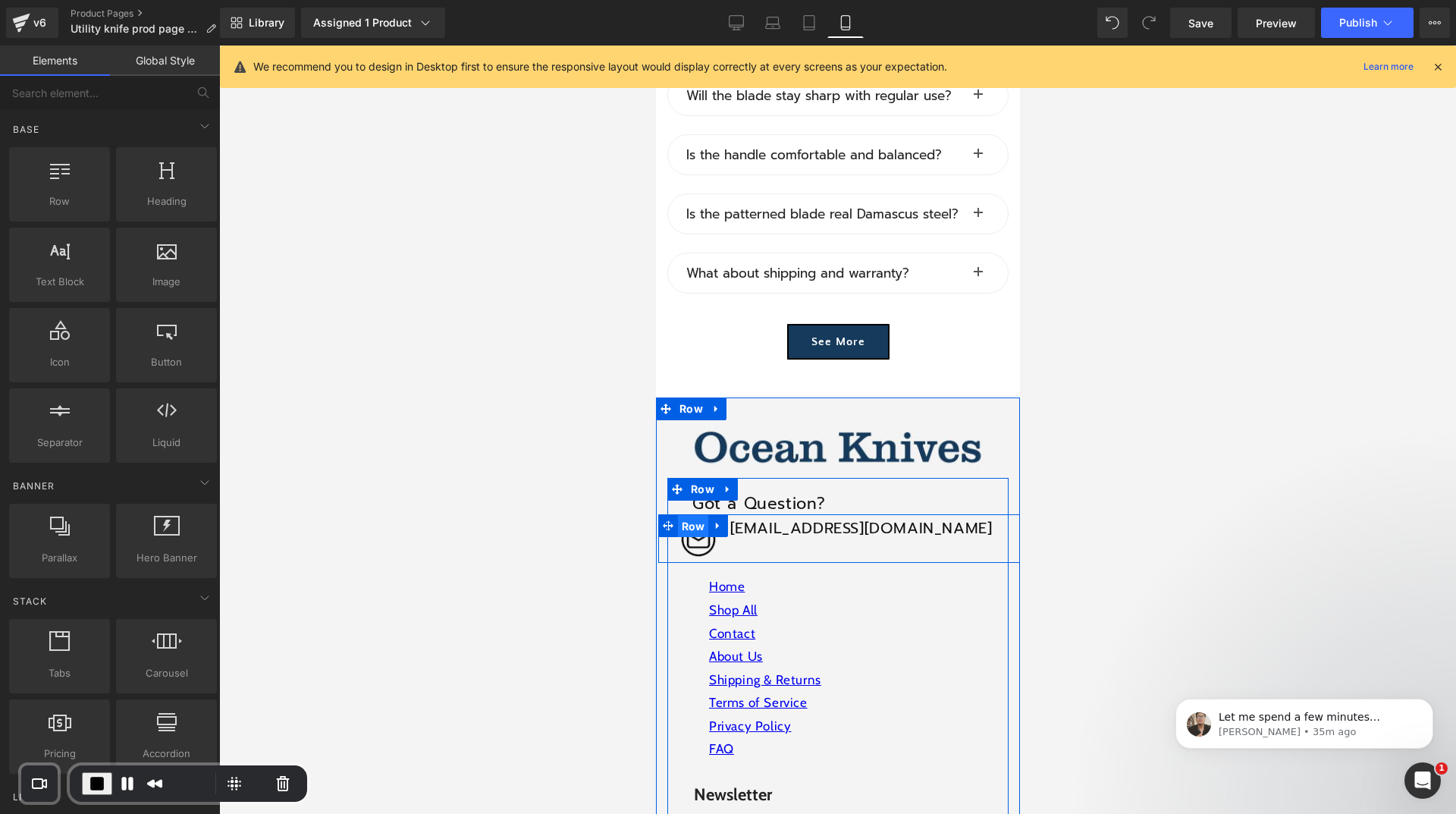
click at [687, 515] on span "Row" at bounding box center [692, 526] width 31 height 22
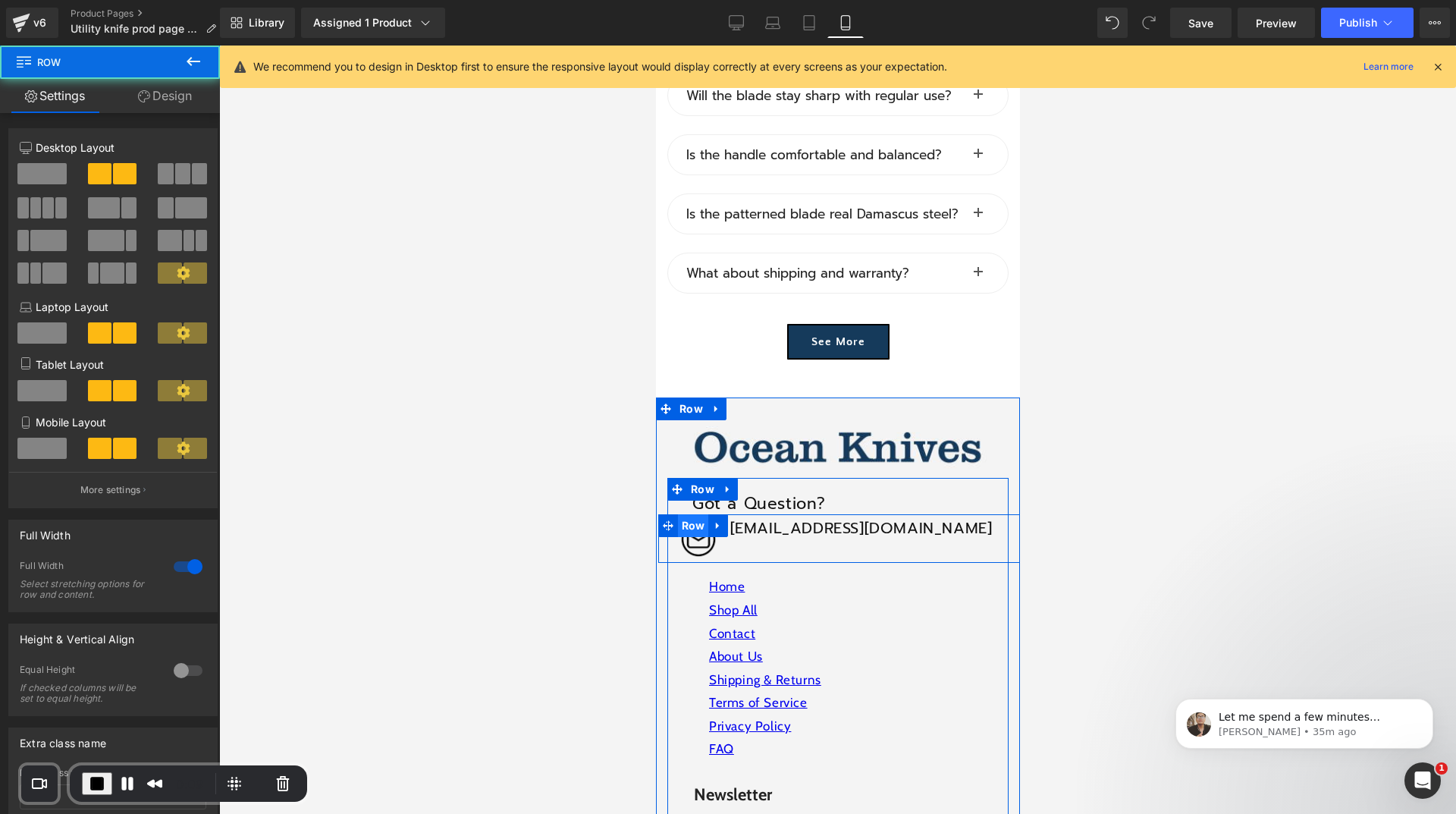
click at [688, 514] on span "Row" at bounding box center [692, 525] width 31 height 22
click at [969, 514] on div "Image oceanknives@outlook.com Heading Row" at bounding box center [840, 538] width 364 height 49
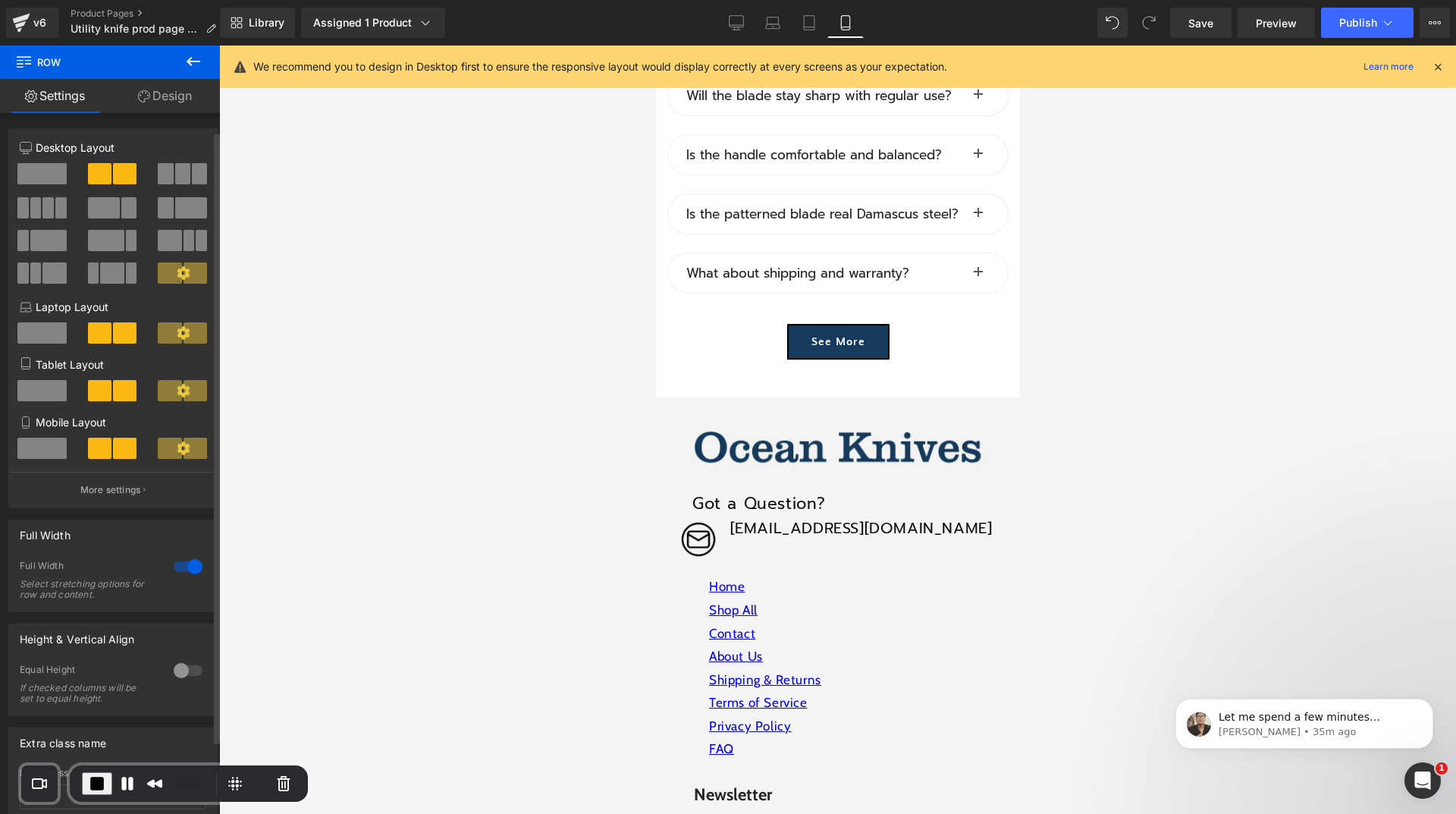
scroll to position [105, 0]
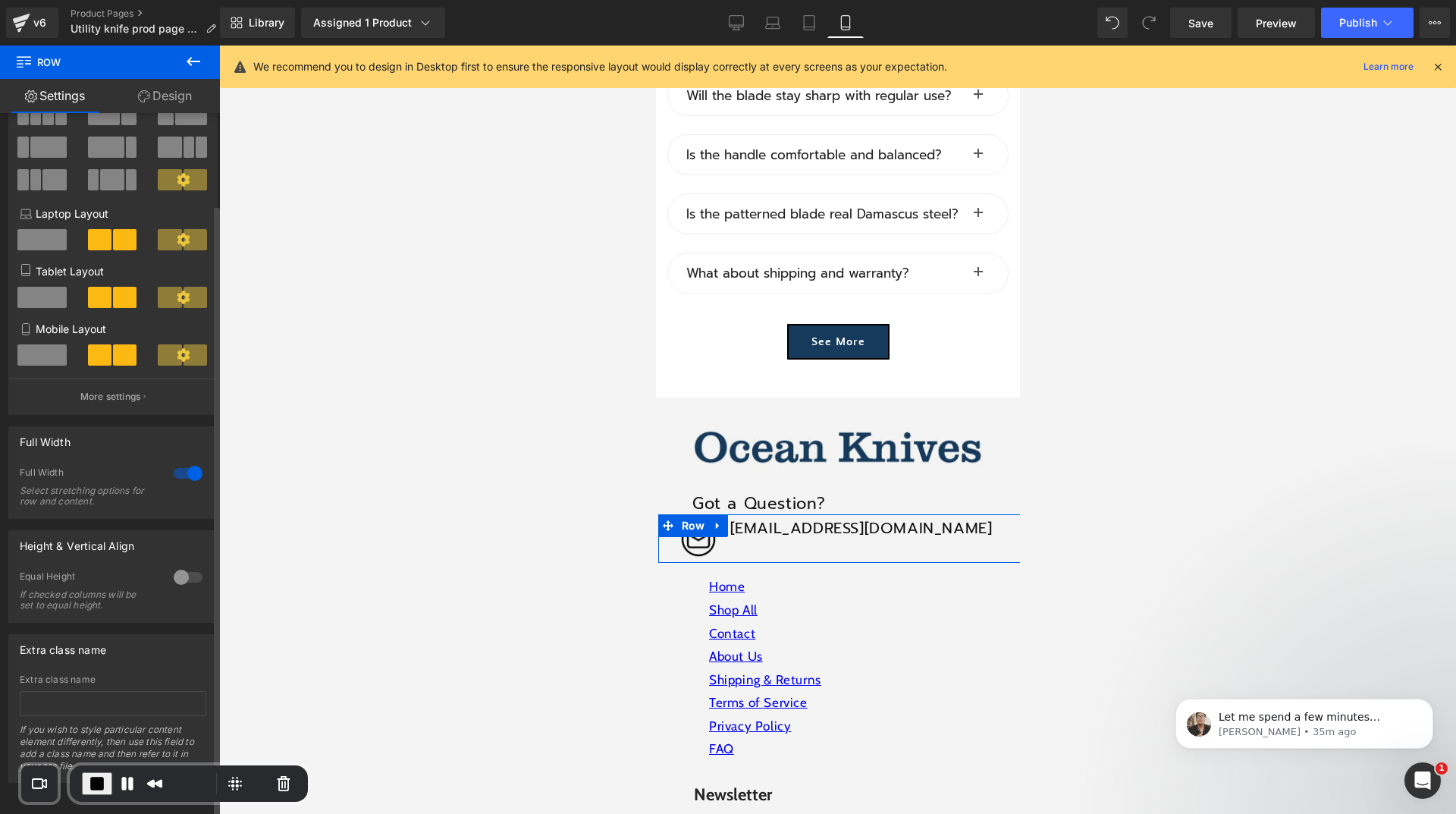
click at [181, 565] on div at bounding box center [187, 577] width 36 height 24
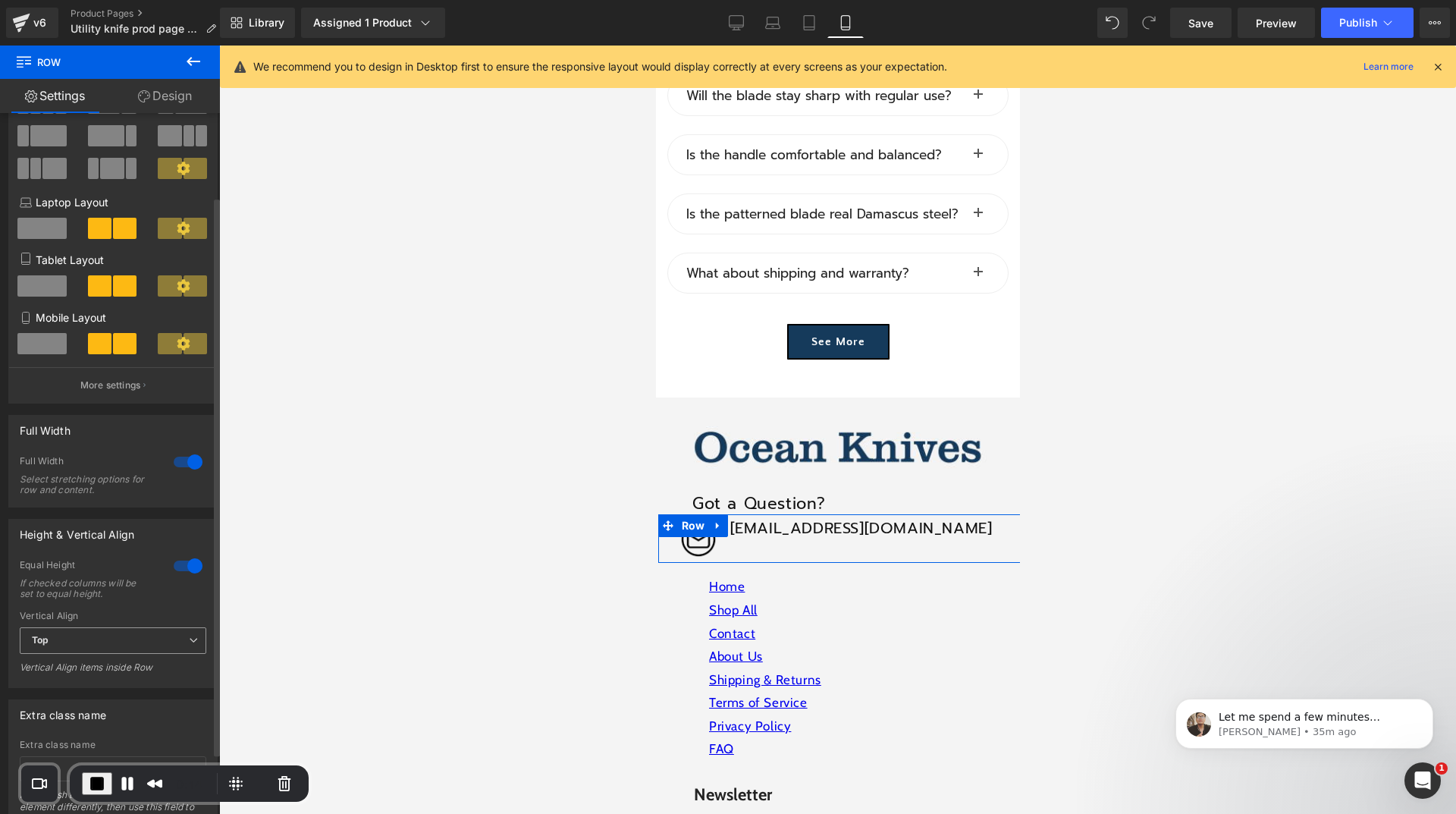
click at [111, 636] on span "Top" at bounding box center [113, 640] width 187 height 26
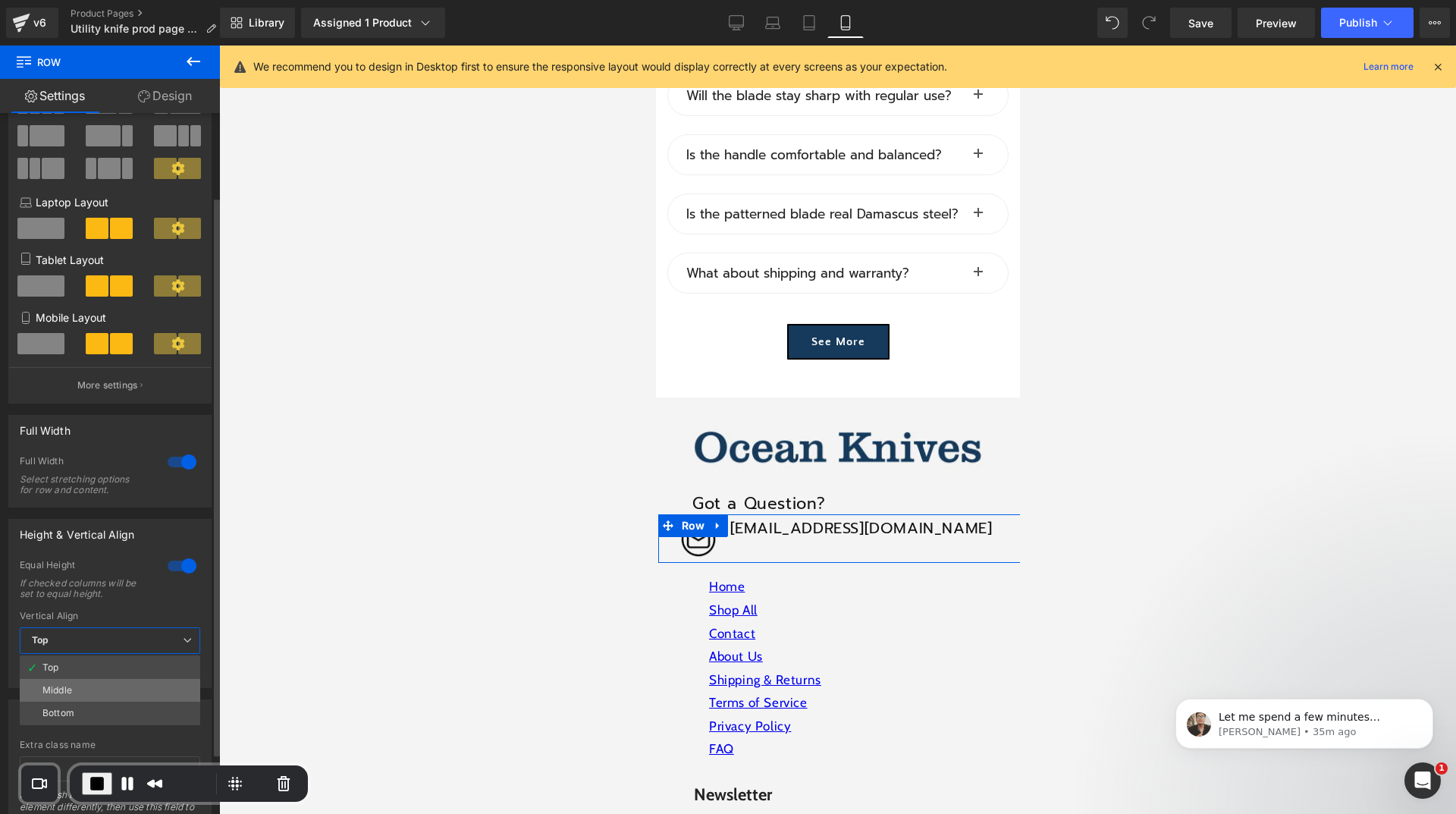
click at [83, 688] on li "Middle" at bounding box center [110, 690] width 181 height 22
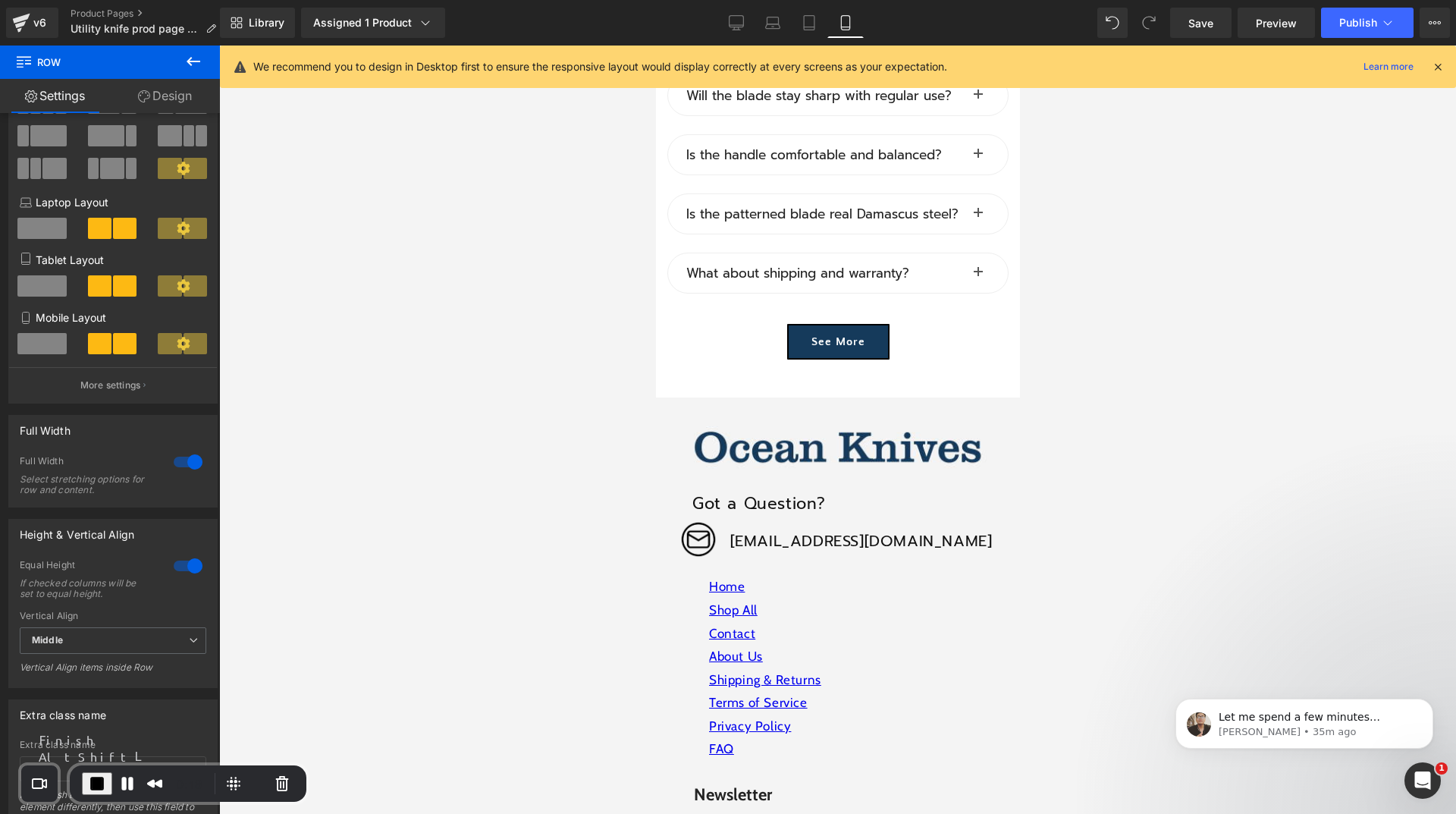
click at [94, 780] on span "End Recording" at bounding box center [97, 783] width 18 height 18
